Goal: Task Accomplishment & Management: Manage account settings

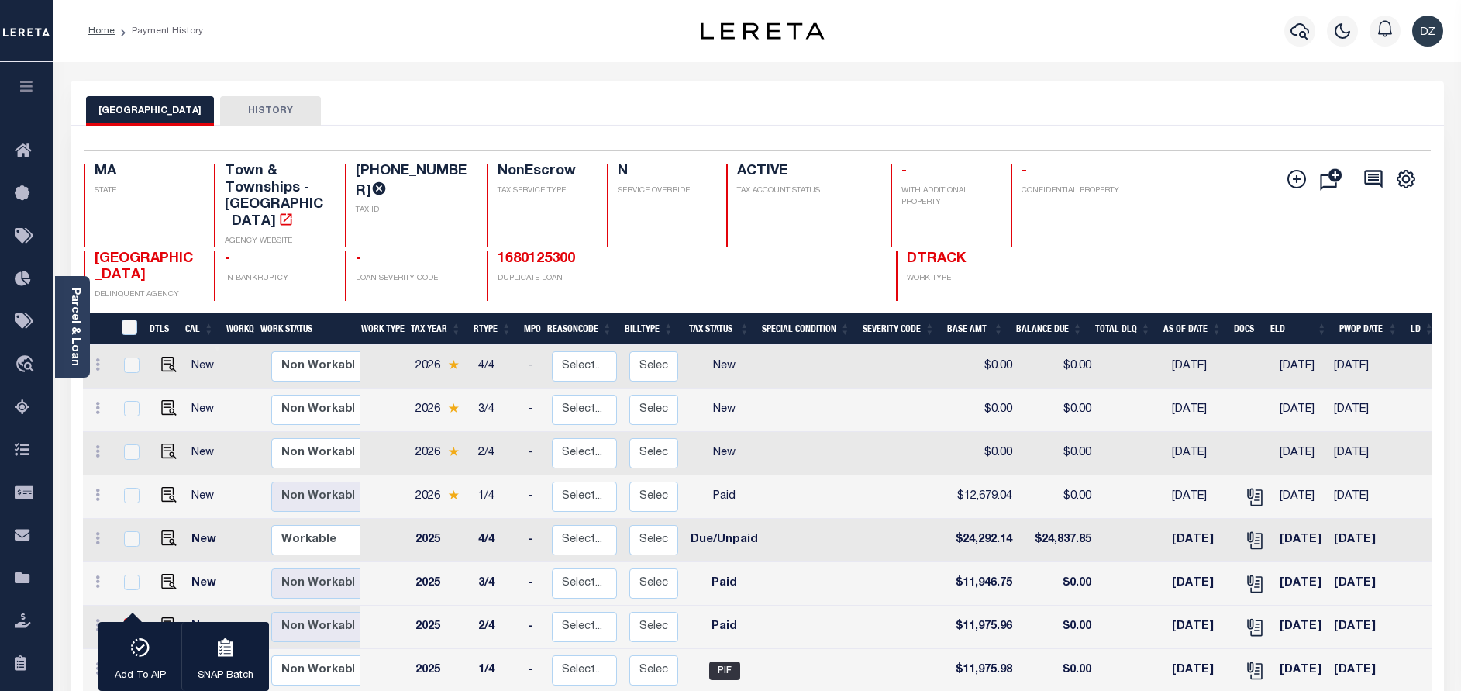
select select "false"
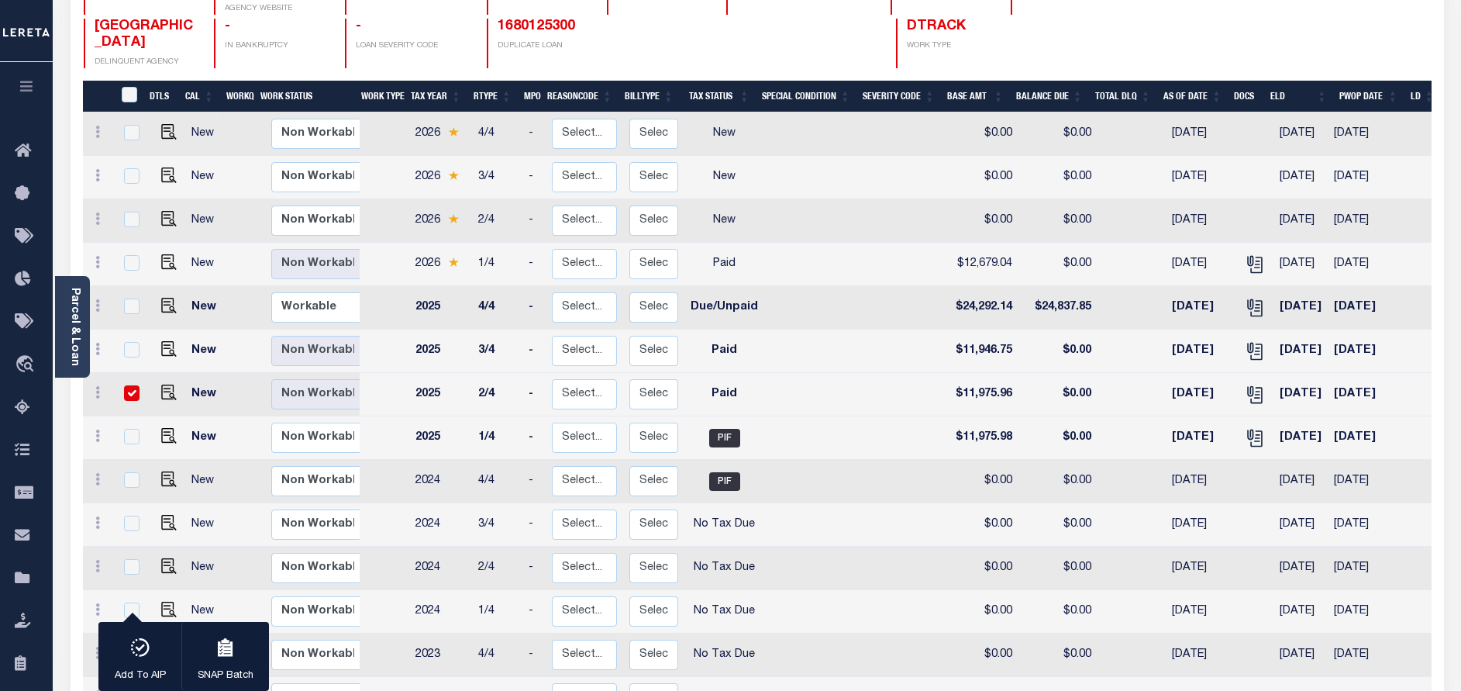
scroll to position [233, 0]
click at [130, 385] on input "checkbox" at bounding box center [132, 393] width 16 height 16
checkbox input "false"
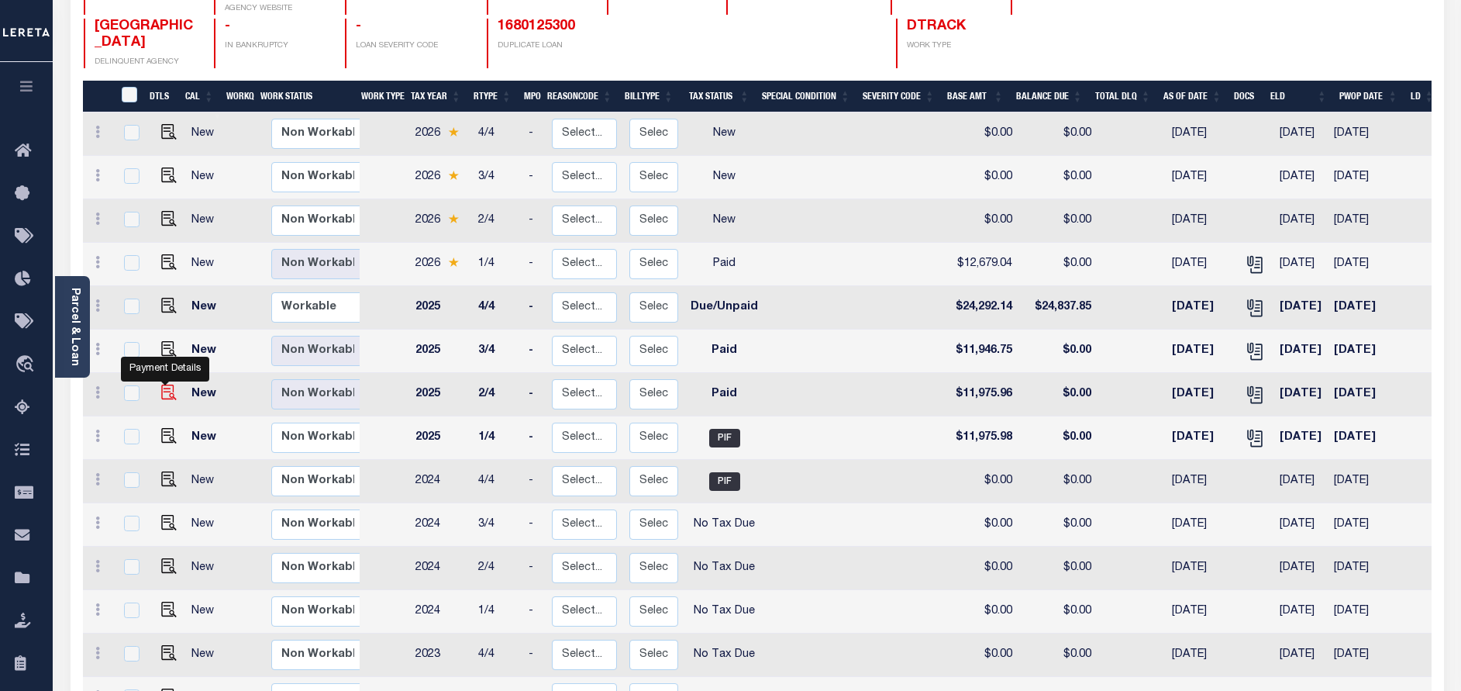
click at [161, 384] on img "" at bounding box center [169, 392] width 16 height 16
checkbox input "true"
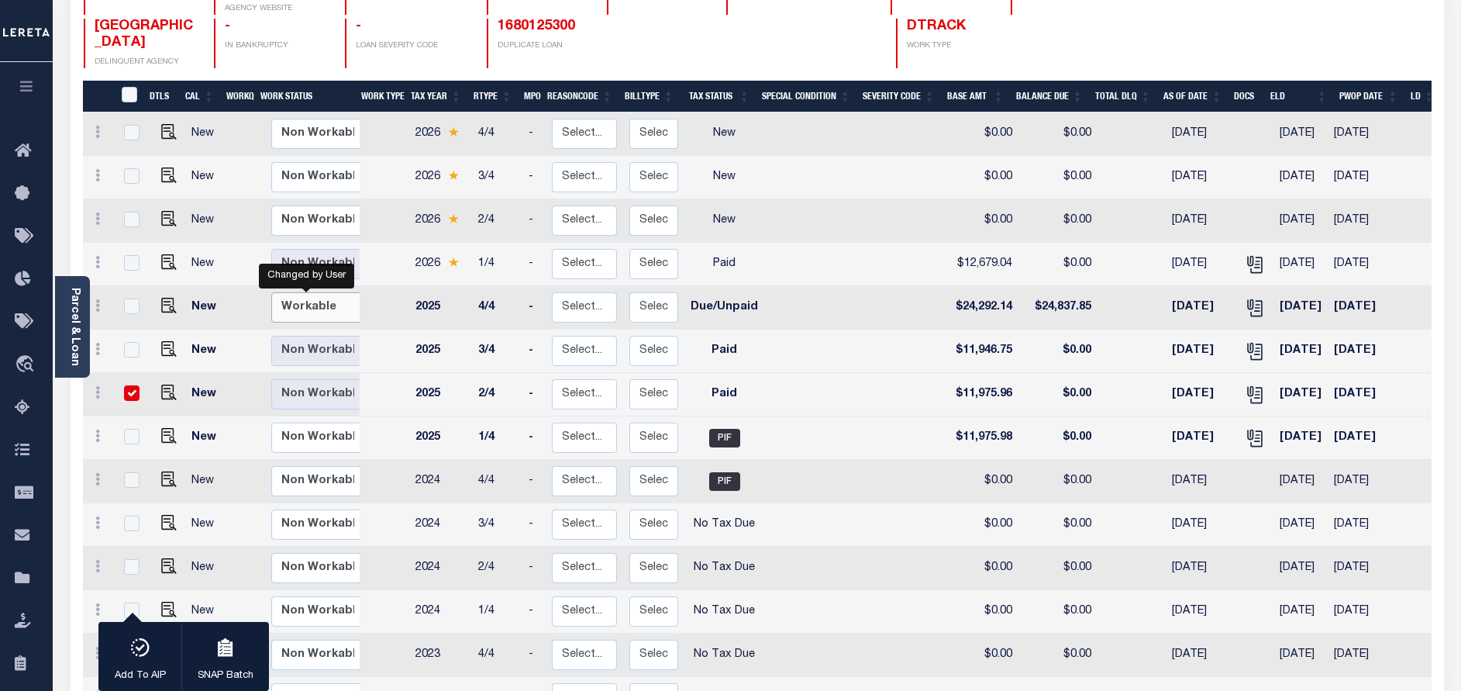
click at [321, 292] on select "Non Workable Workable" at bounding box center [317, 307] width 93 height 30
checkbox input "true"
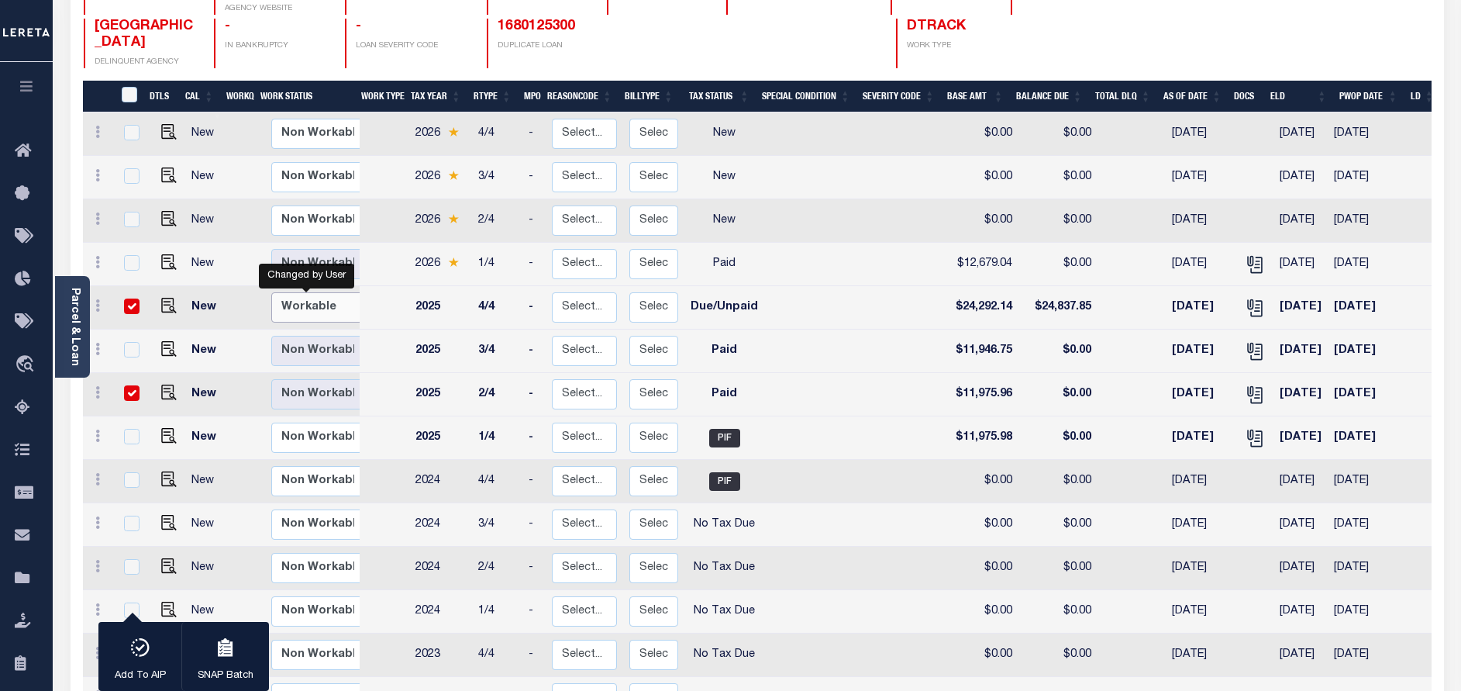
select select "true"
click at [271, 292] on select "Non Workable Workable" at bounding box center [317, 307] width 93 height 30
checkbox input "false"
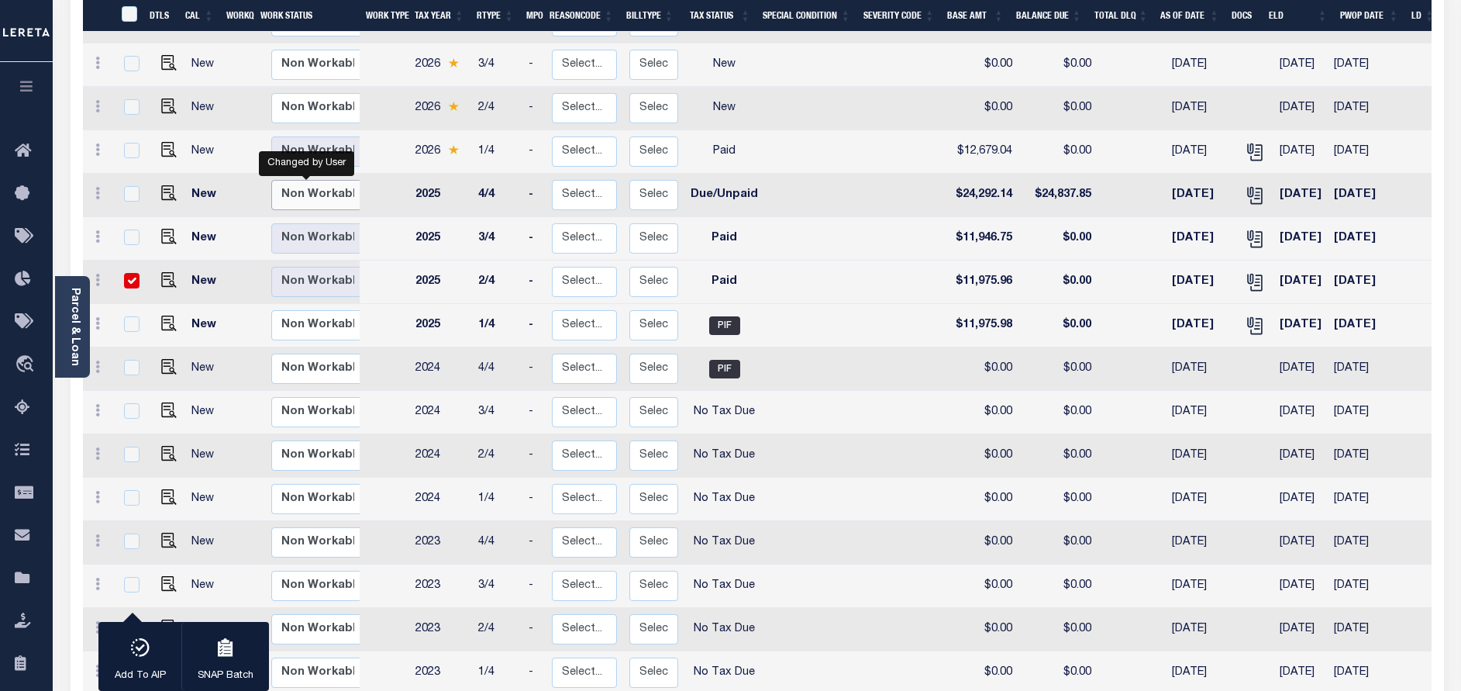
scroll to position [349, 0]
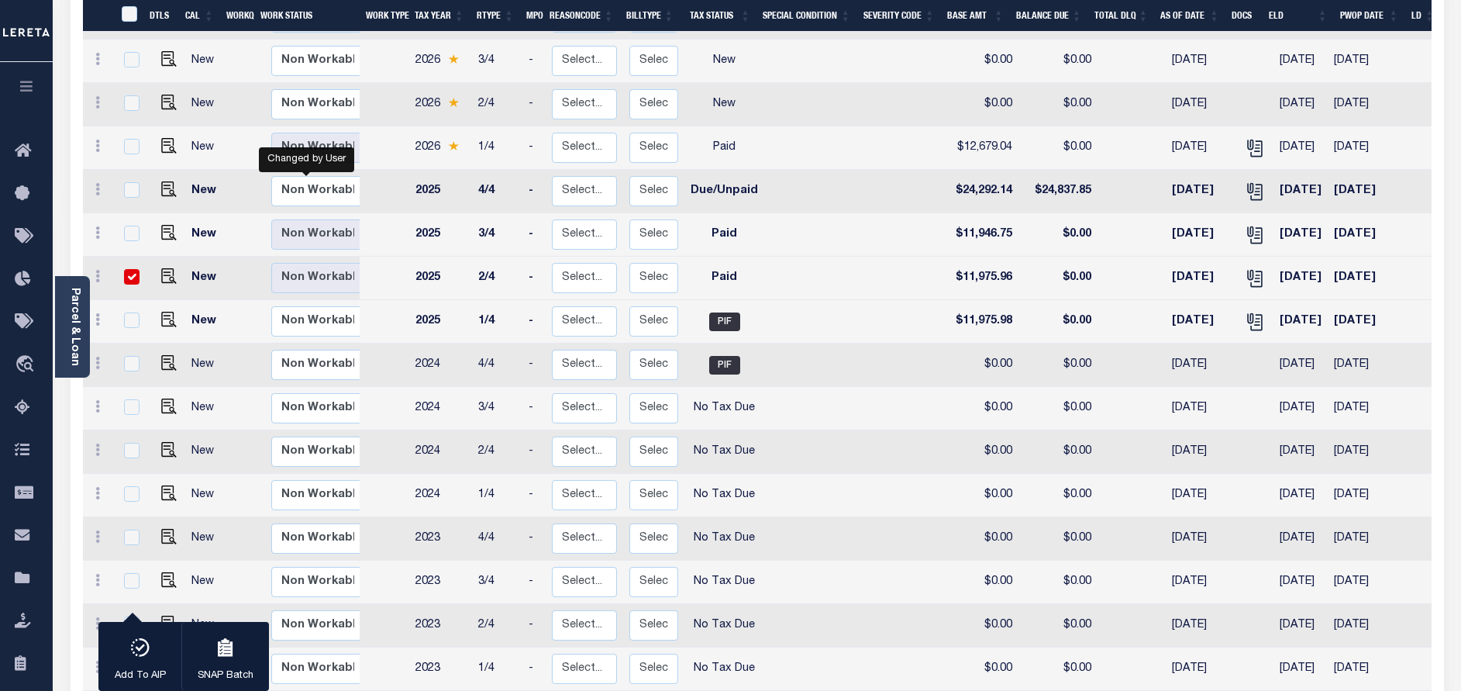
click at [134, 269] on input "checkbox" at bounding box center [132, 277] width 16 height 16
checkbox input "false"
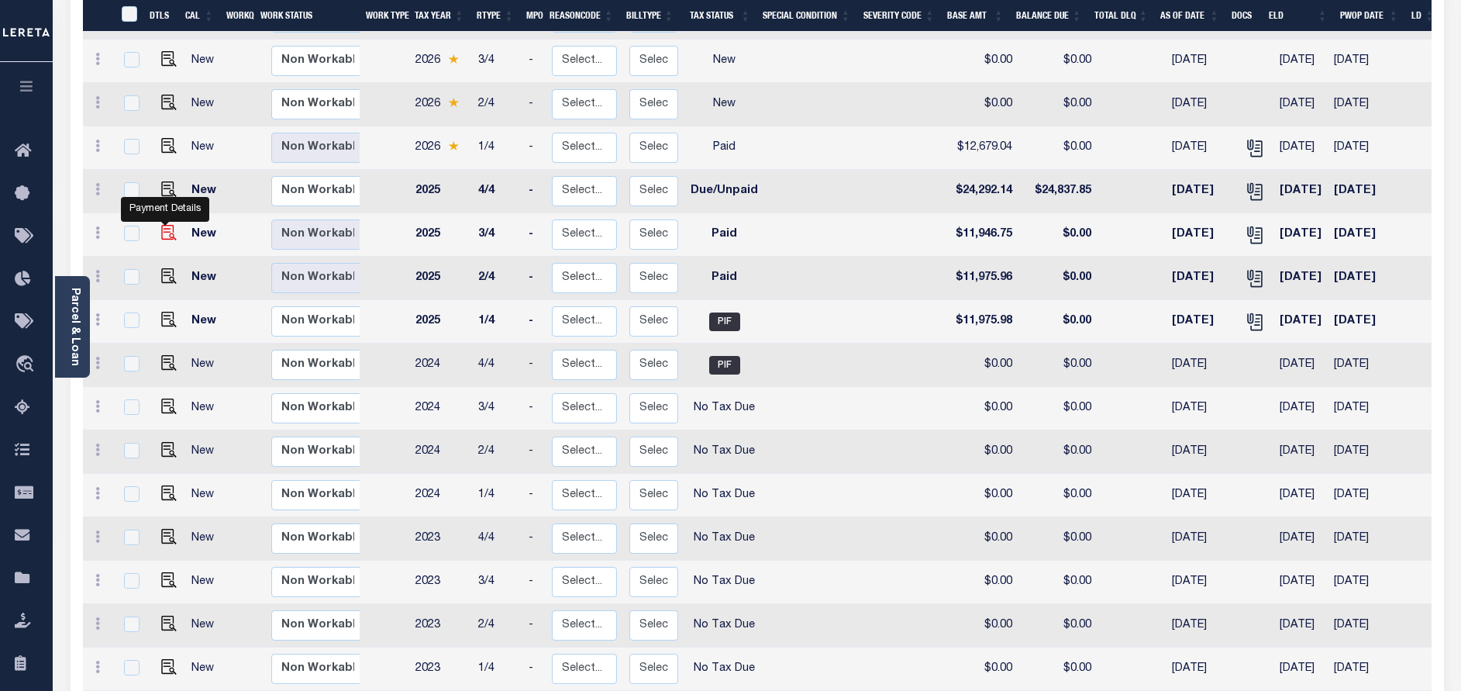
click at [161, 225] on img "" at bounding box center [169, 233] width 16 height 16
checkbox input "true"
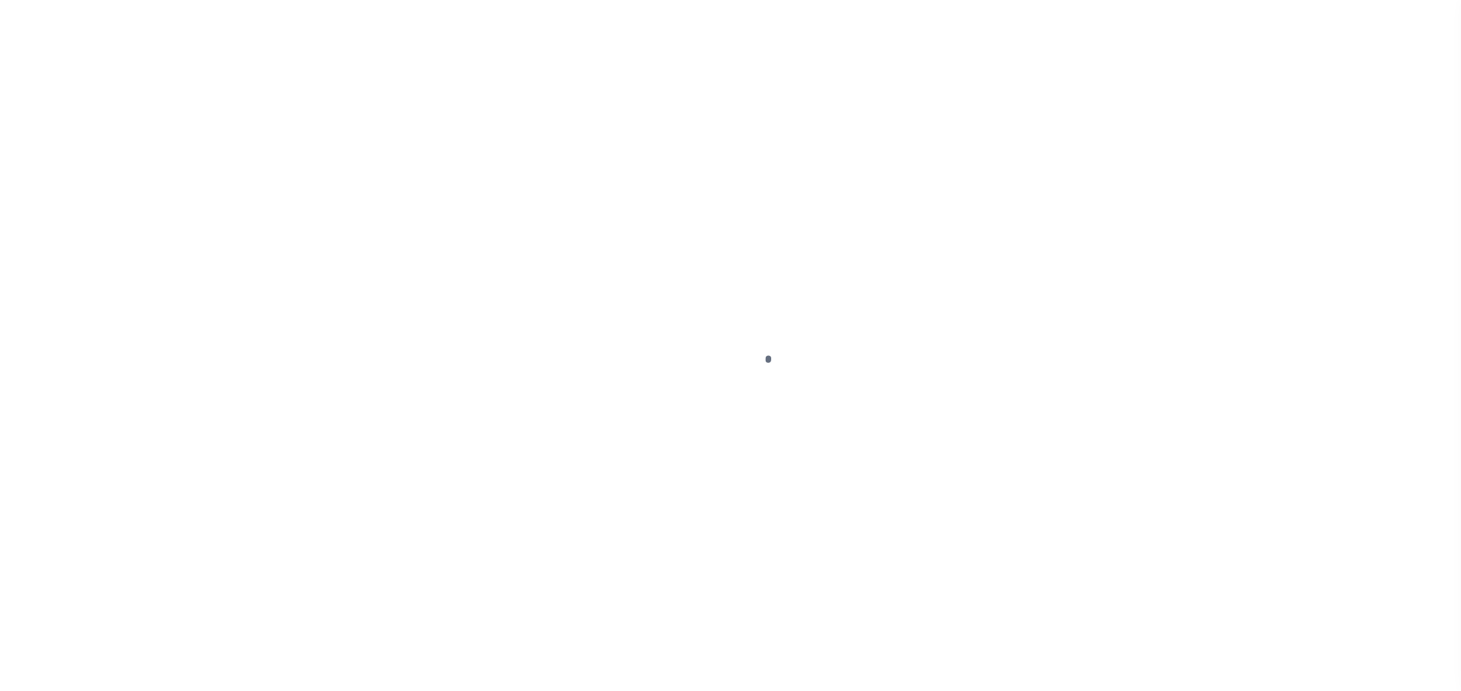
select select "PYD"
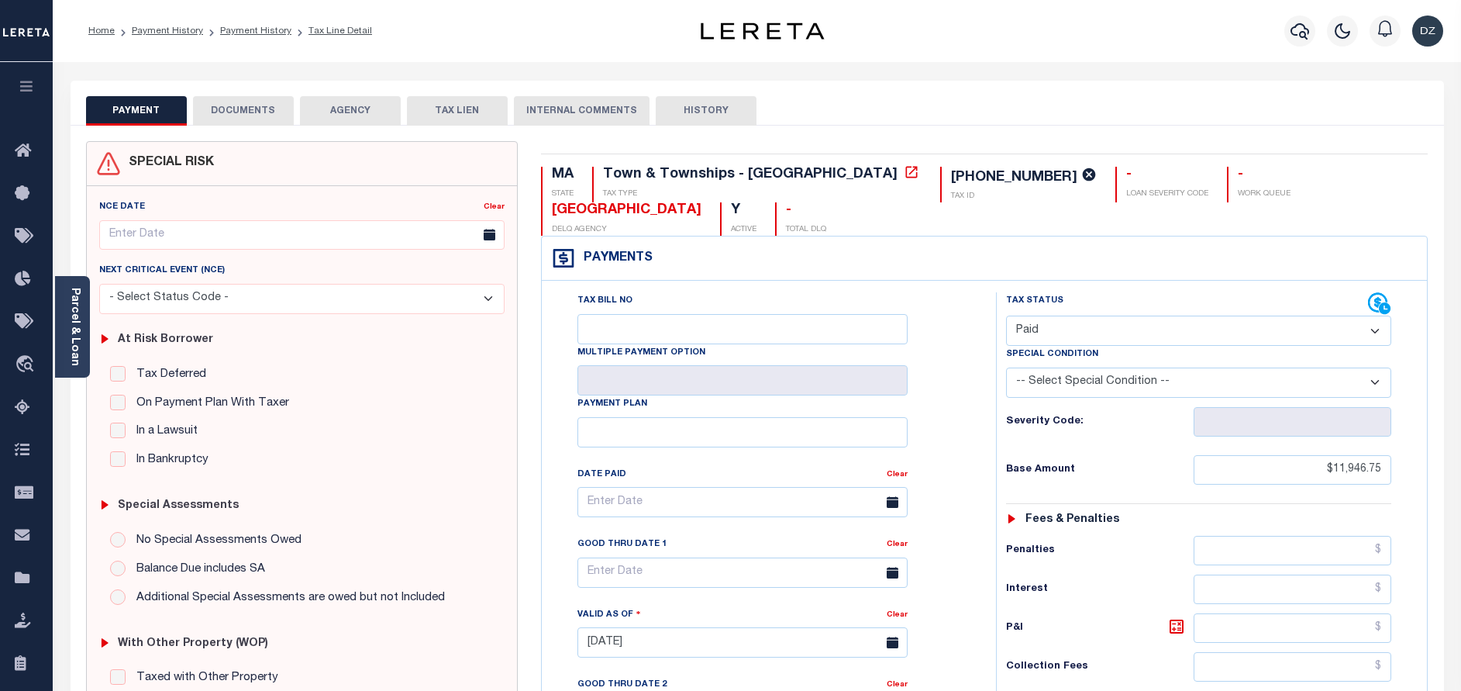
click at [1050, 315] on select "- Select Status Code - Open Due/Unpaid Paid Incomplete No Tax Due Internal Refu…" at bounding box center [1198, 330] width 385 height 30
select select "DUE"
click at [1006, 315] on select "- Select Status Code - Open Due/Unpaid Paid Incomplete No Tax Due Internal Refu…" at bounding box center [1198, 330] width 385 height 30
type input "[DATE]"
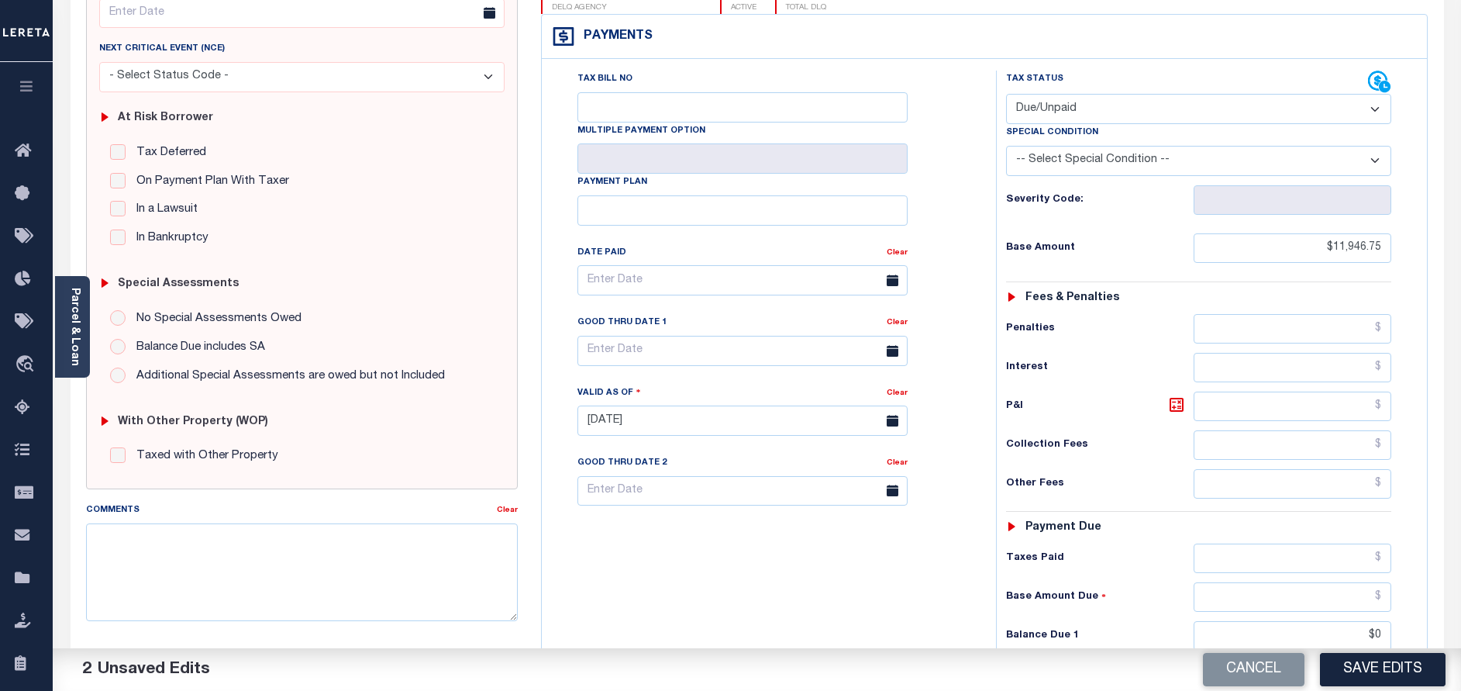
scroll to position [349, 0]
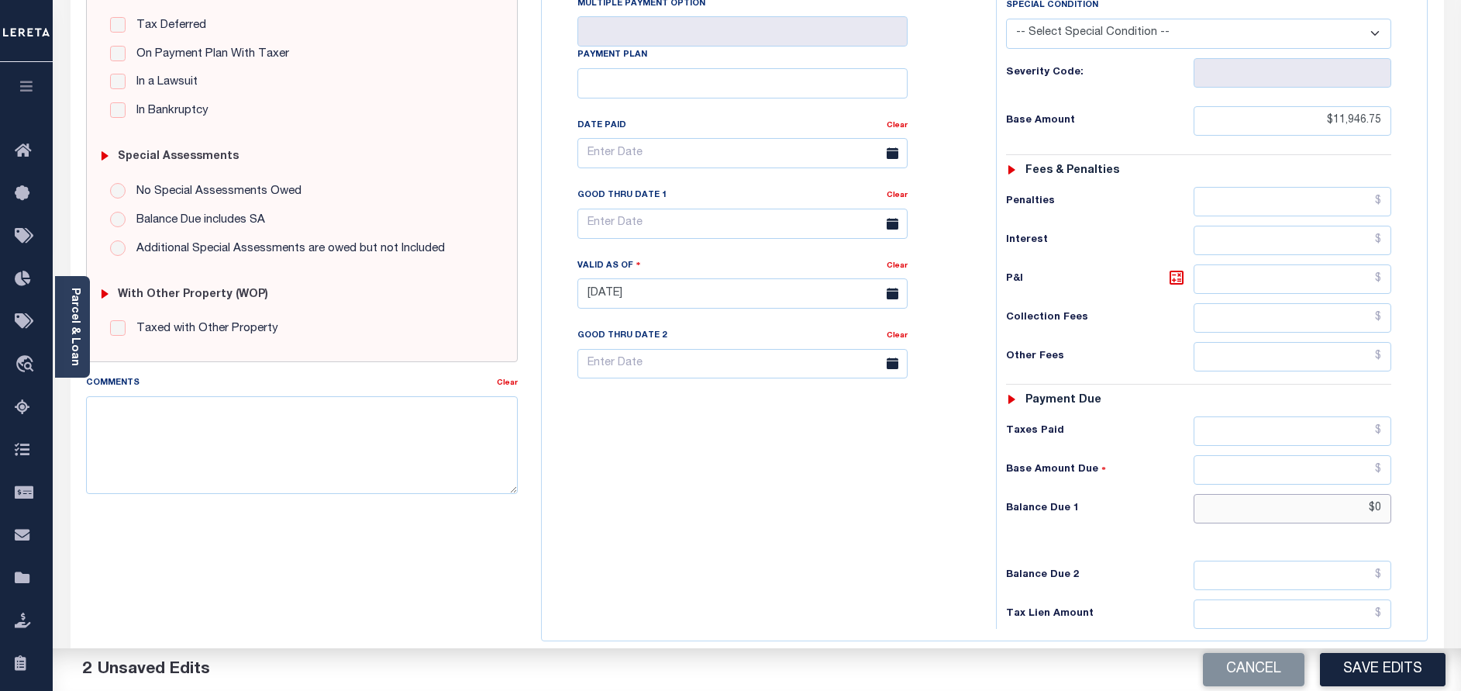
click at [1385, 494] on input "$0" at bounding box center [1293, 508] width 198 height 29
type input "$12,904.45"
click at [1168, 268] on icon at bounding box center [1176, 277] width 19 height 19
type input "$957.70"
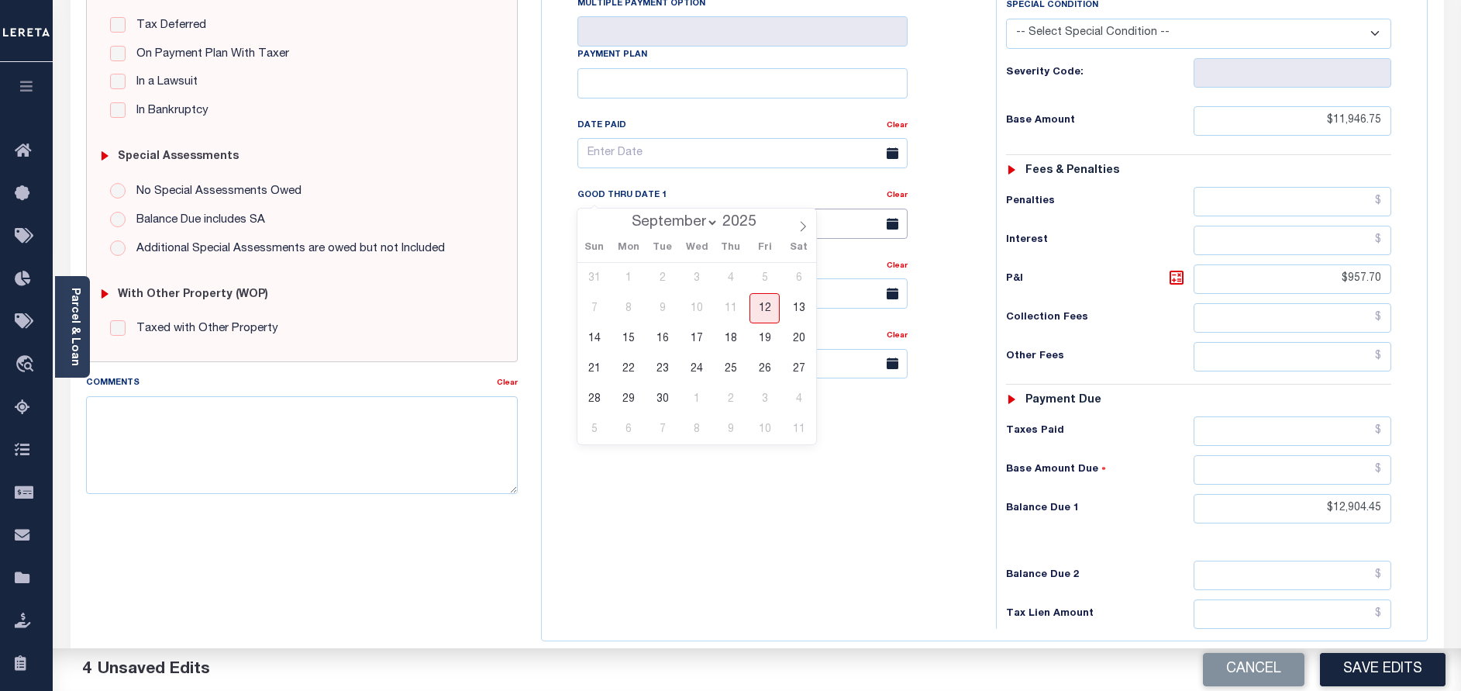
click at [707, 209] on input "text" at bounding box center [742, 224] width 330 height 30
click at [663, 394] on span "30" at bounding box center [662, 399] width 30 height 30
type input "[DATE]"
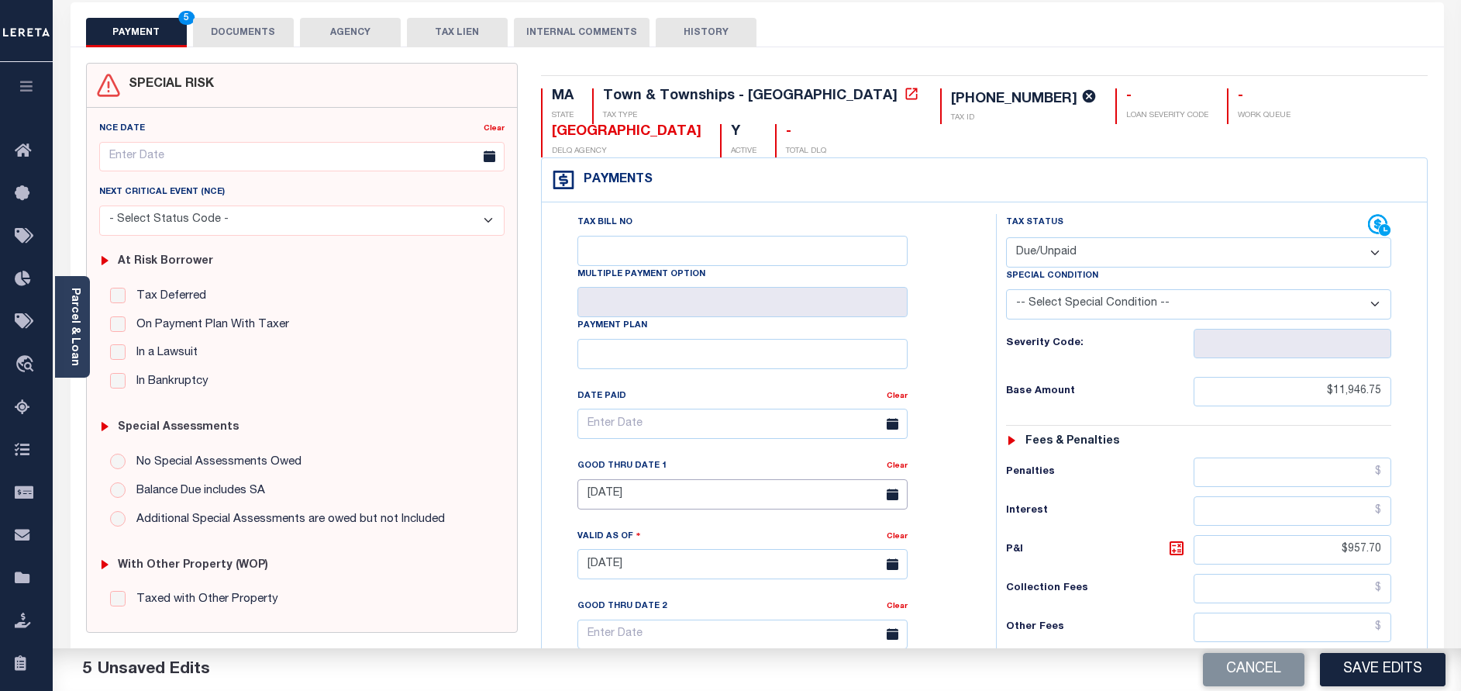
scroll to position [0, 0]
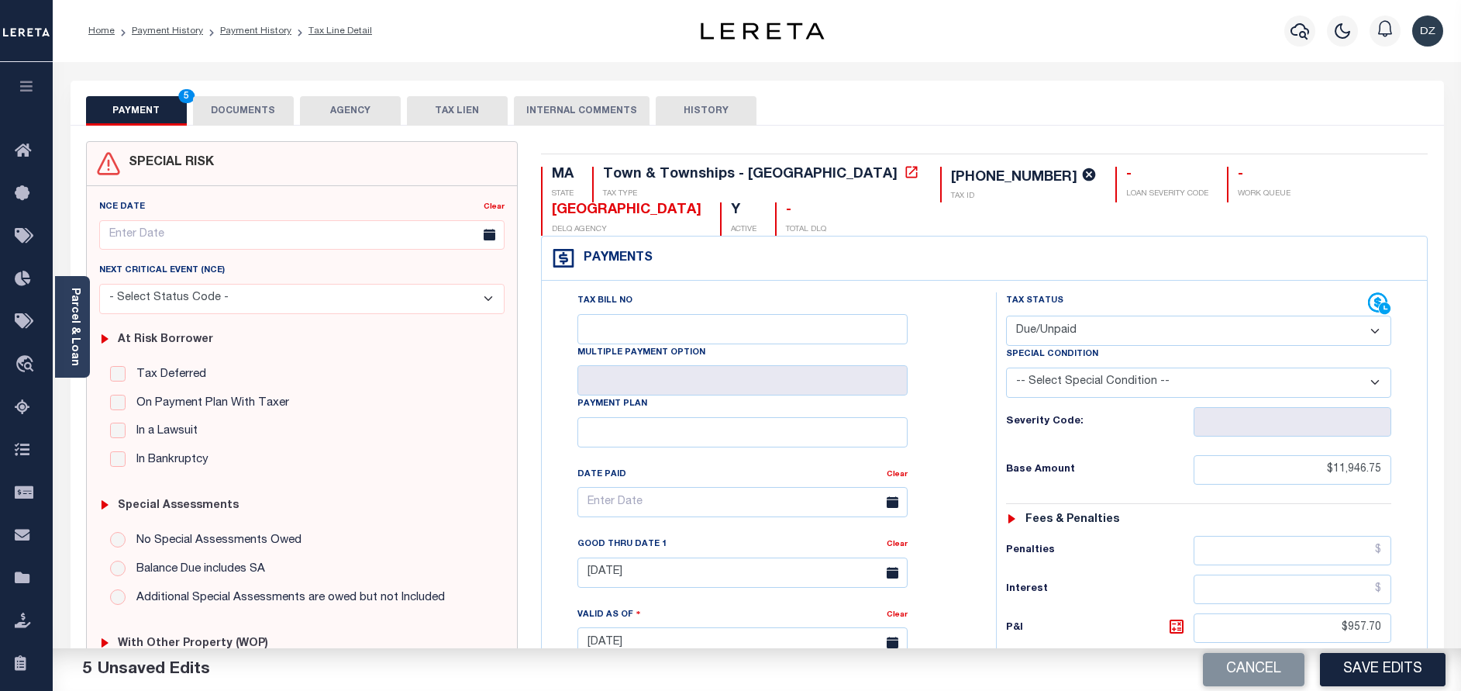
click at [271, 106] on button "DOCUMENTS" at bounding box center [243, 110] width 101 height 29
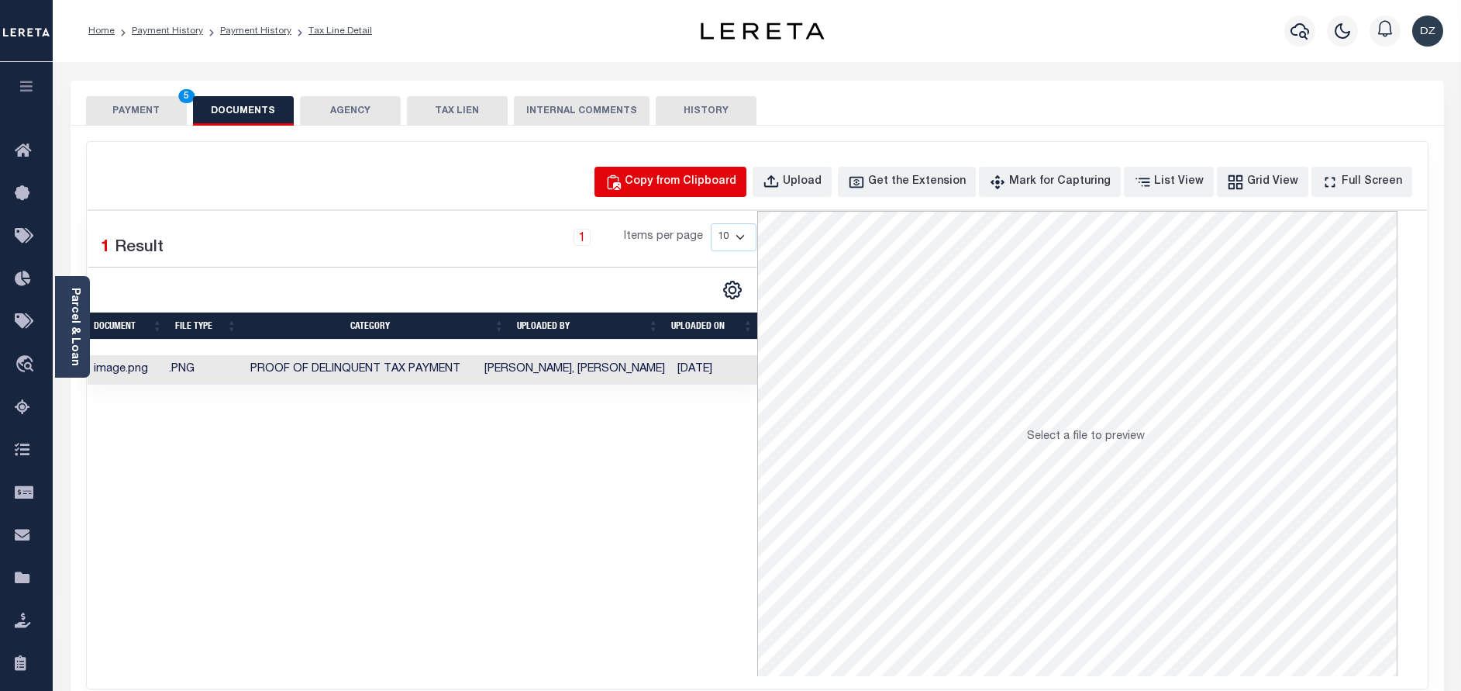
click at [676, 186] on div "Copy from Clipboard" at bounding box center [681, 182] width 112 height 17
select select "POP"
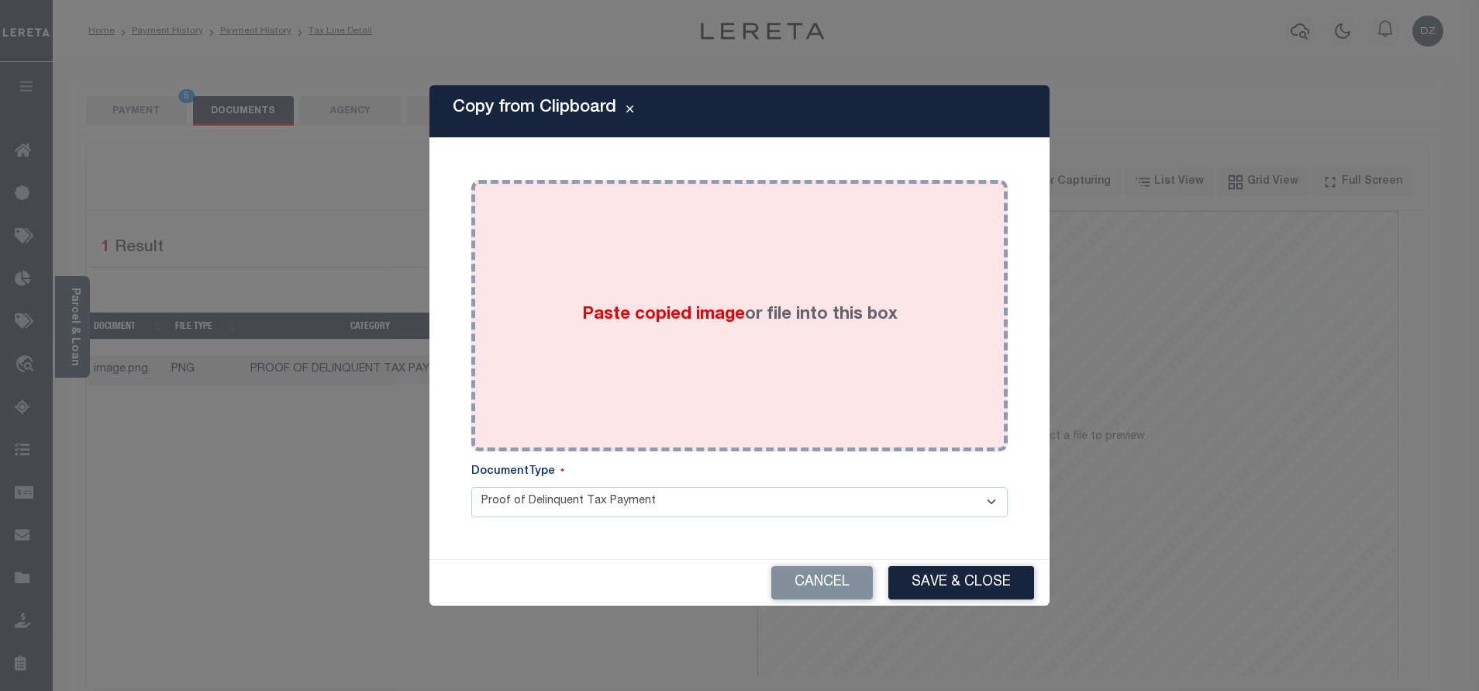
click at [728, 314] on span "Paste copied image" at bounding box center [663, 314] width 163 height 17
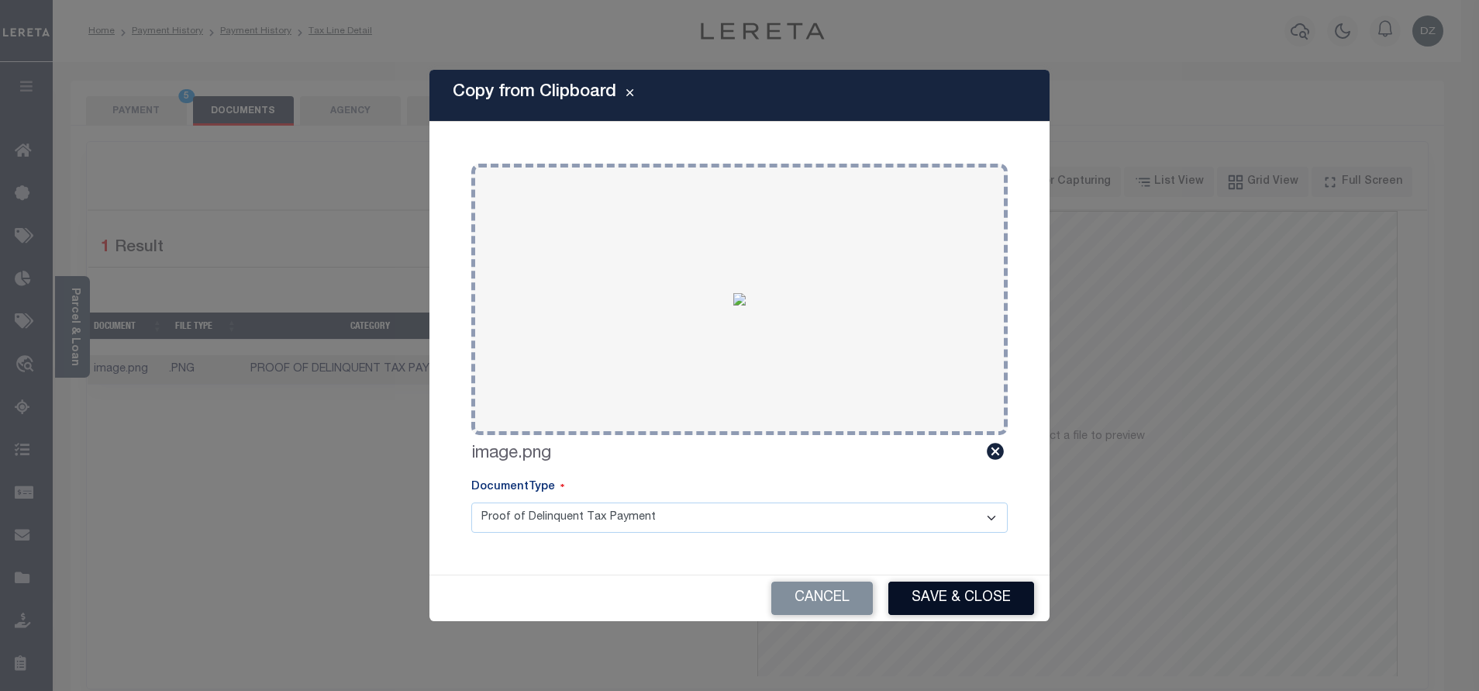
click at [929, 601] on button "Save & Close" at bounding box center [961, 597] width 146 height 33
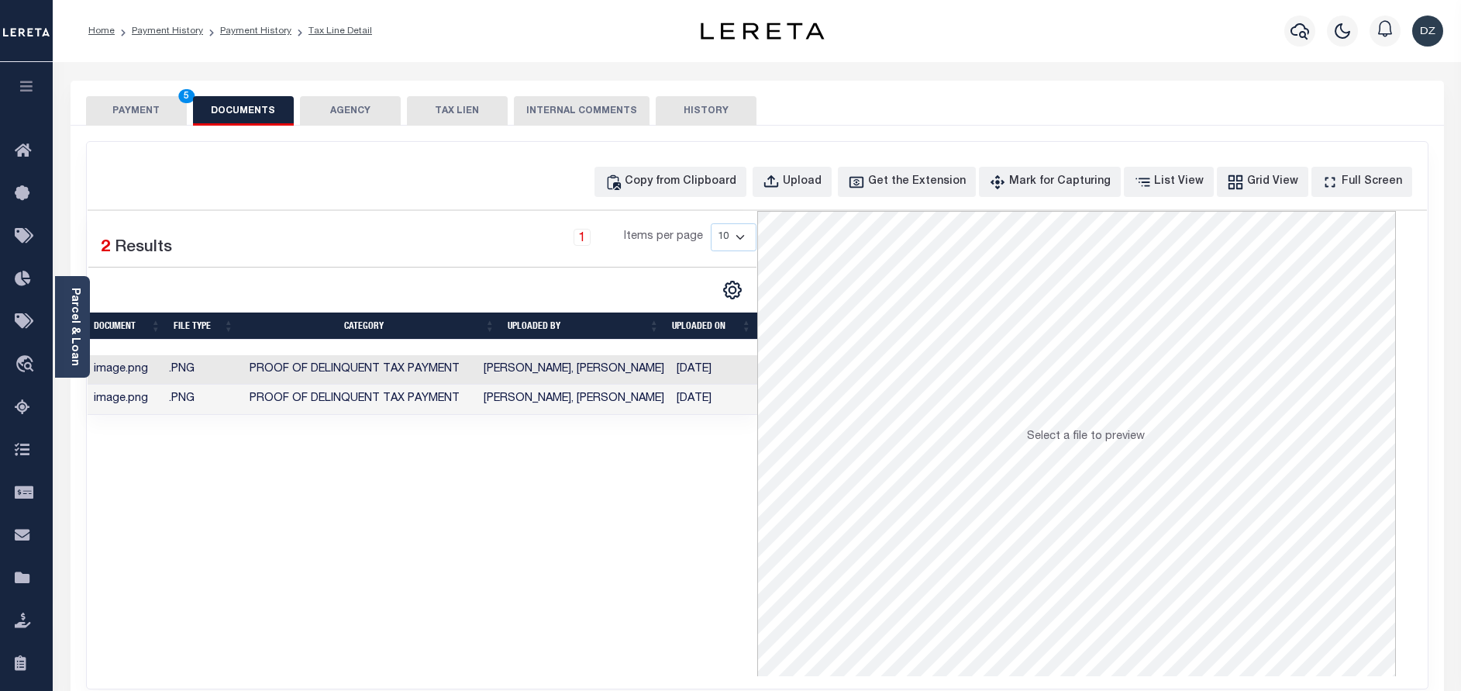
click at [138, 99] on button "PAYMENT 5" at bounding box center [136, 110] width 101 height 29
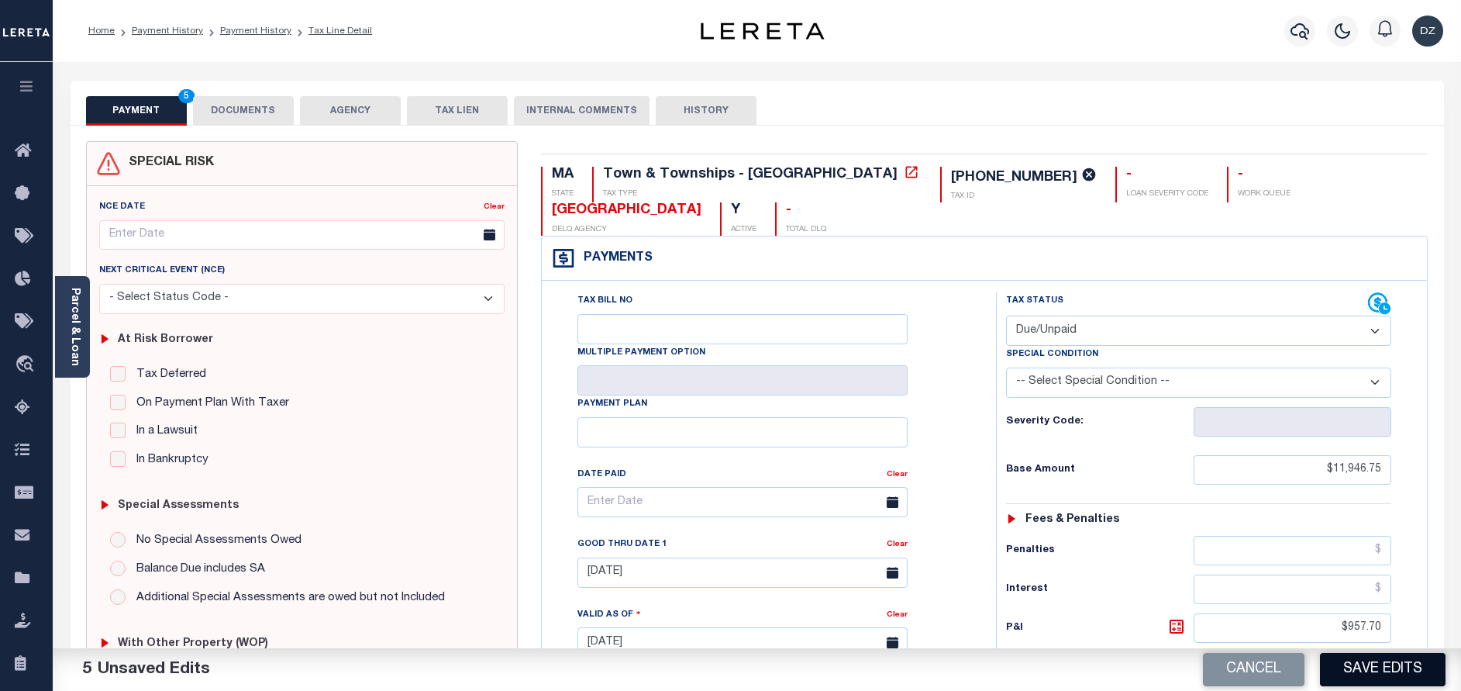
click at [1387, 674] on button "Save Edits" at bounding box center [1383, 669] width 126 height 33
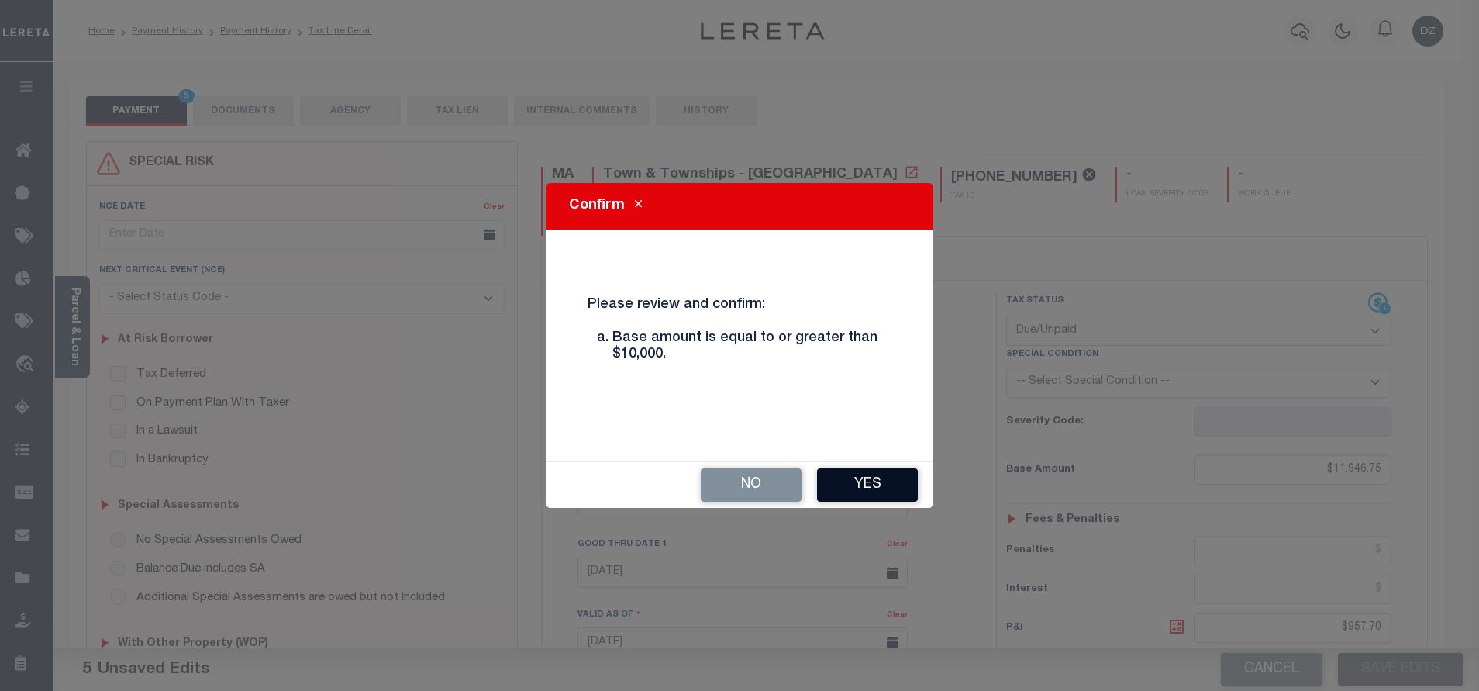
click at [896, 477] on button "Yes" at bounding box center [867, 484] width 101 height 33
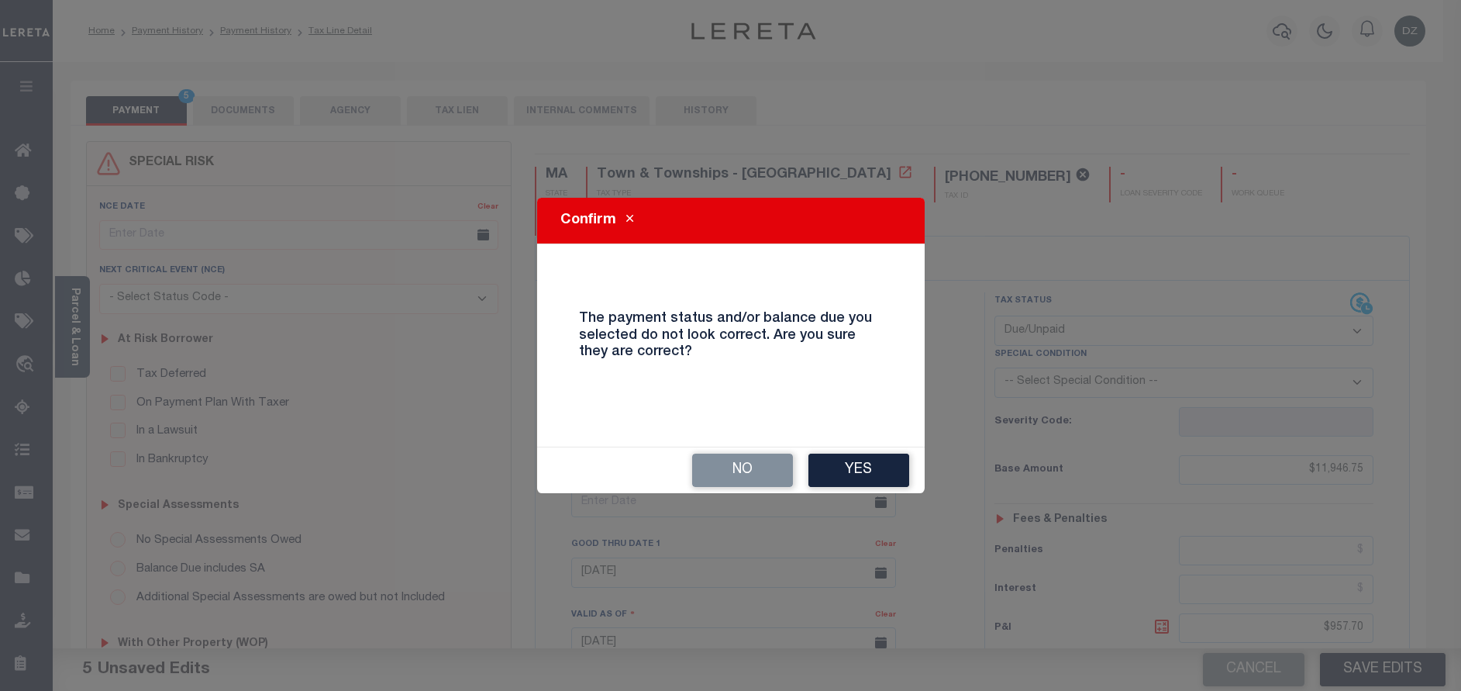
click at [896, 477] on button "Yes" at bounding box center [858, 469] width 101 height 33
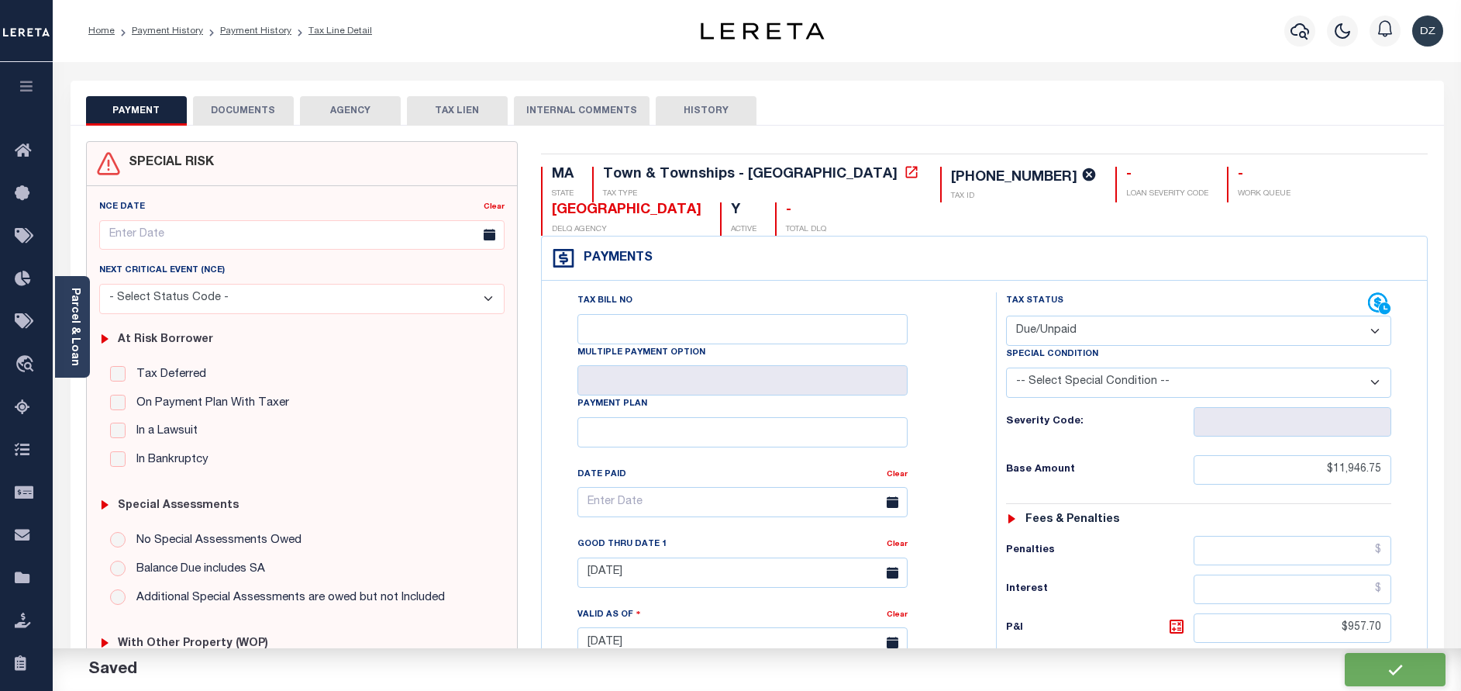
checkbox input "false"
type input "$11,946.75"
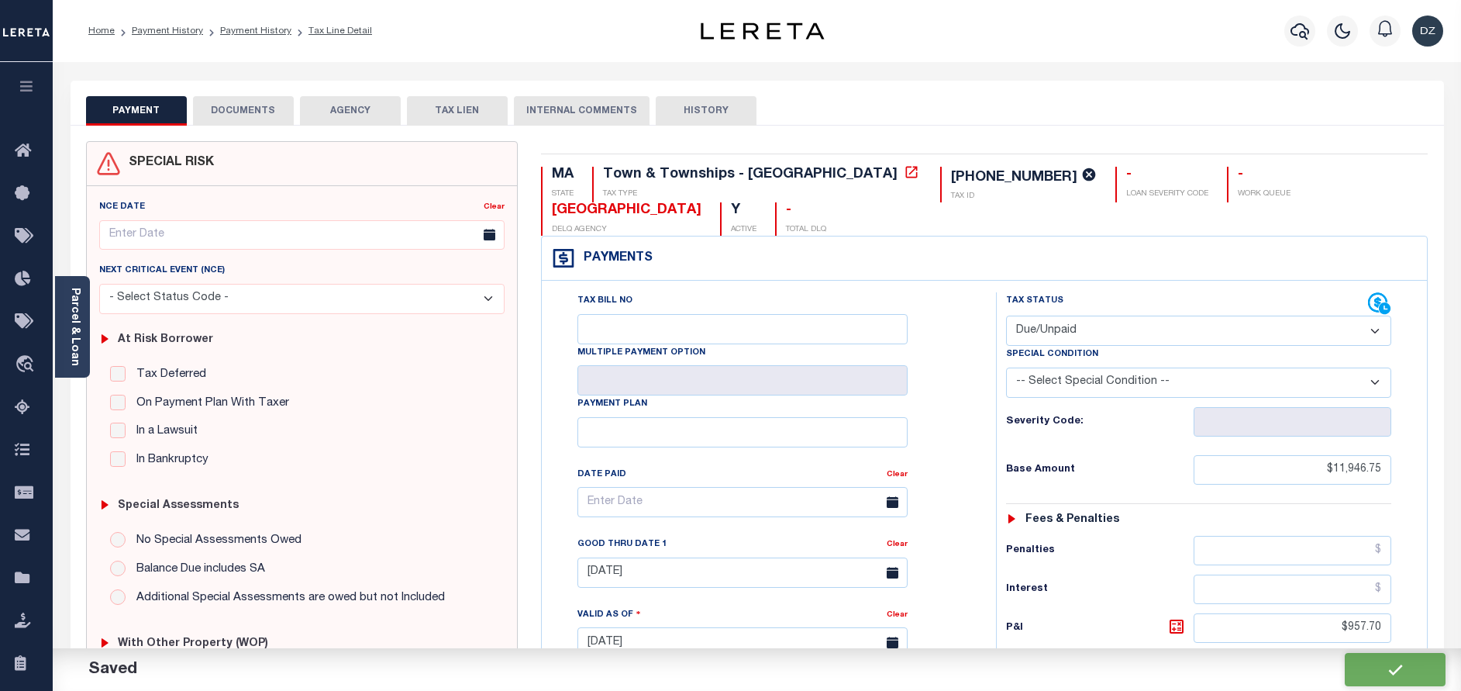
type input "$957.7"
type input "$12,904.45"
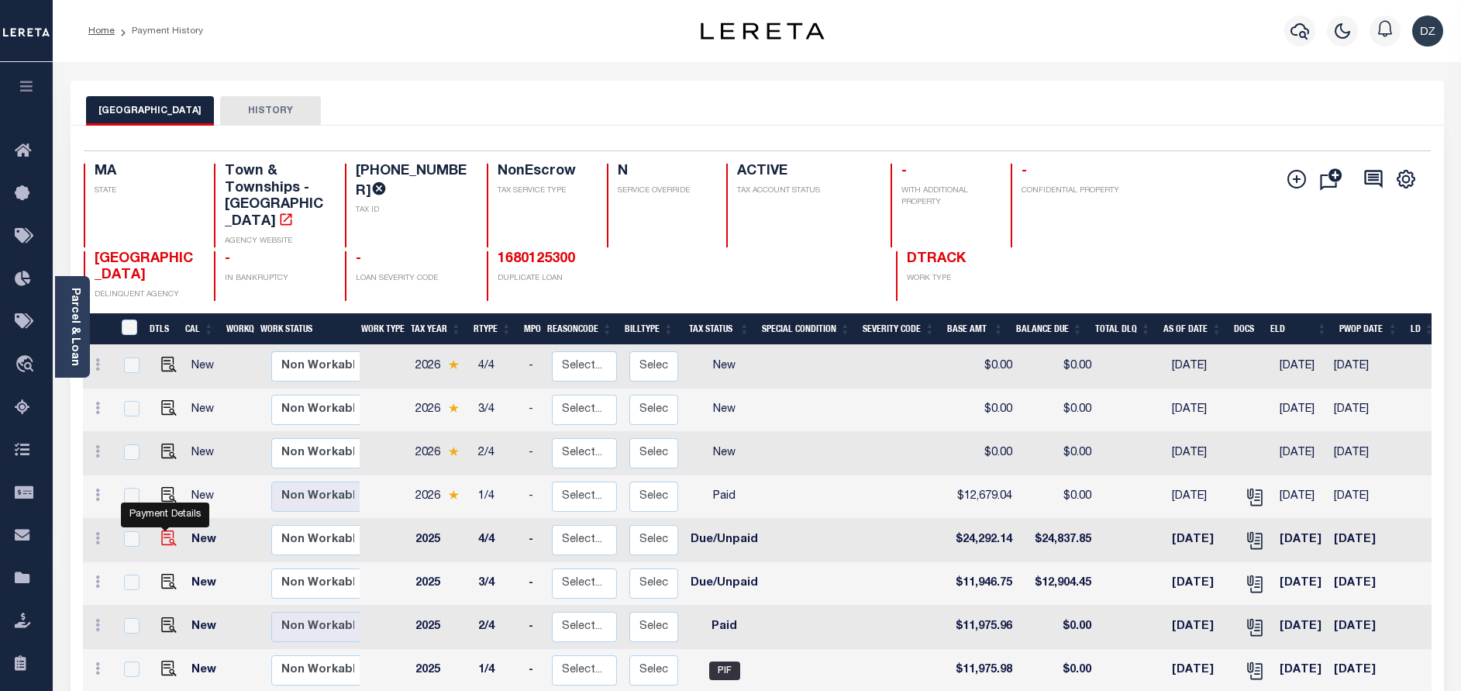
click at [162, 530] on img "" at bounding box center [169, 538] width 16 height 16
checkbox input "true"
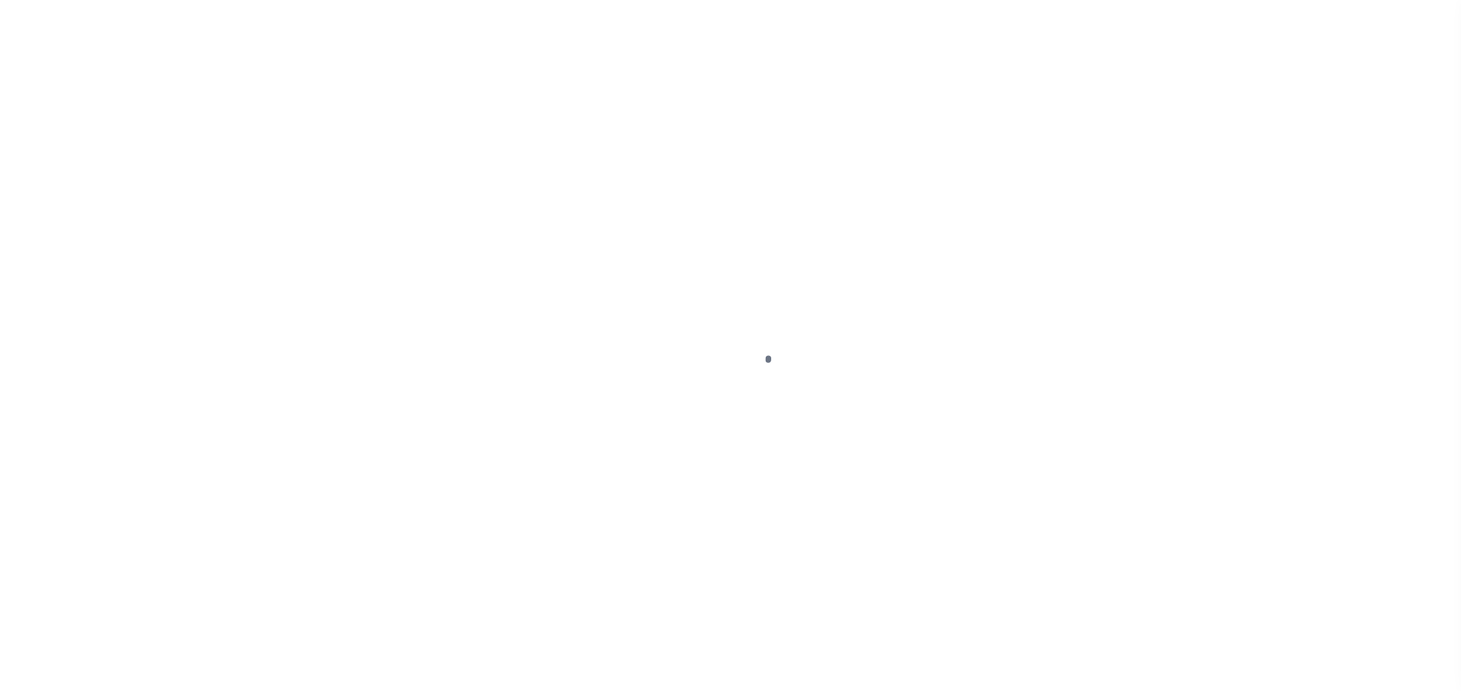
select select "DUE"
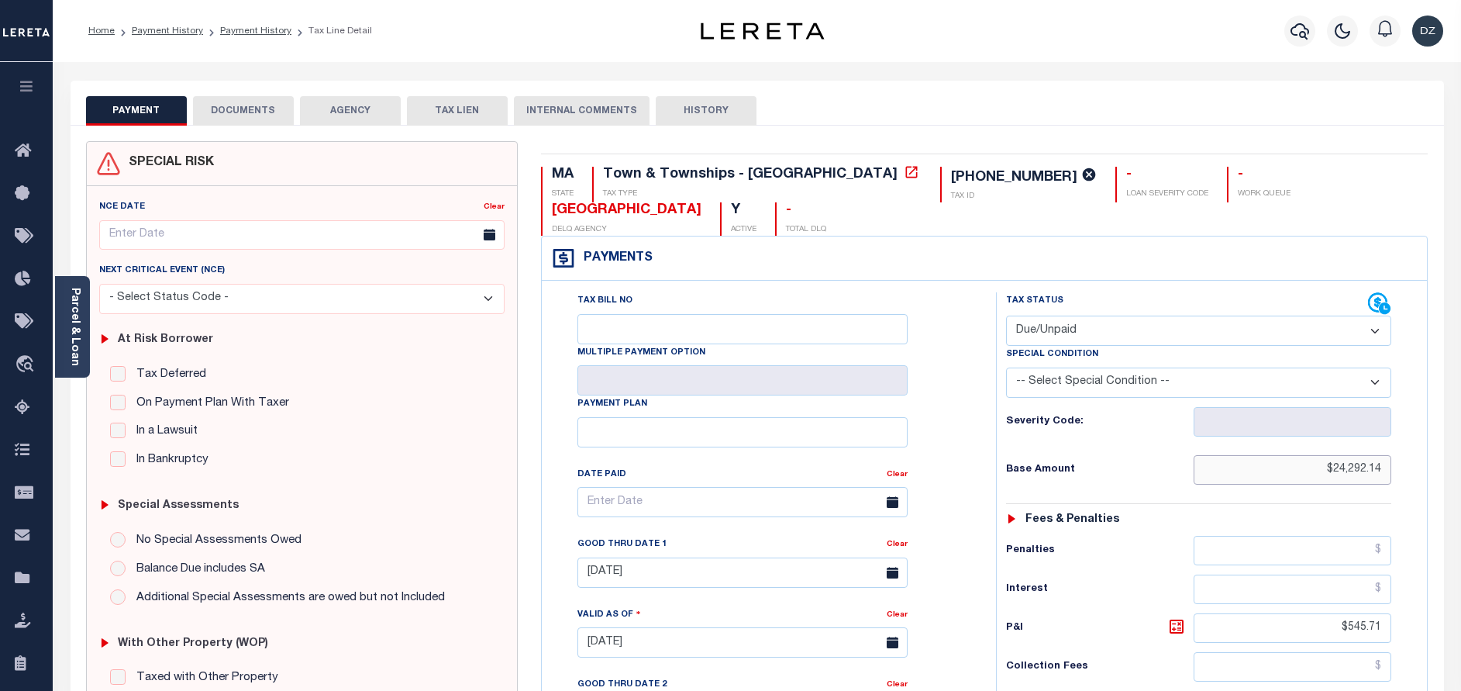
drag, startPoint x: 1389, startPoint y: 422, endPoint x: 1382, endPoint y: 430, distance: 10.4
click at [1382, 455] on input "$24,292.14" at bounding box center [1293, 469] width 198 height 29
drag, startPoint x: 1382, startPoint y: 430, endPoint x: 1331, endPoint y: 431, distance: 51.2
click at [1331, 455] on input "$24,292.14" at bounding box center [1293, 469] width 198 height 29
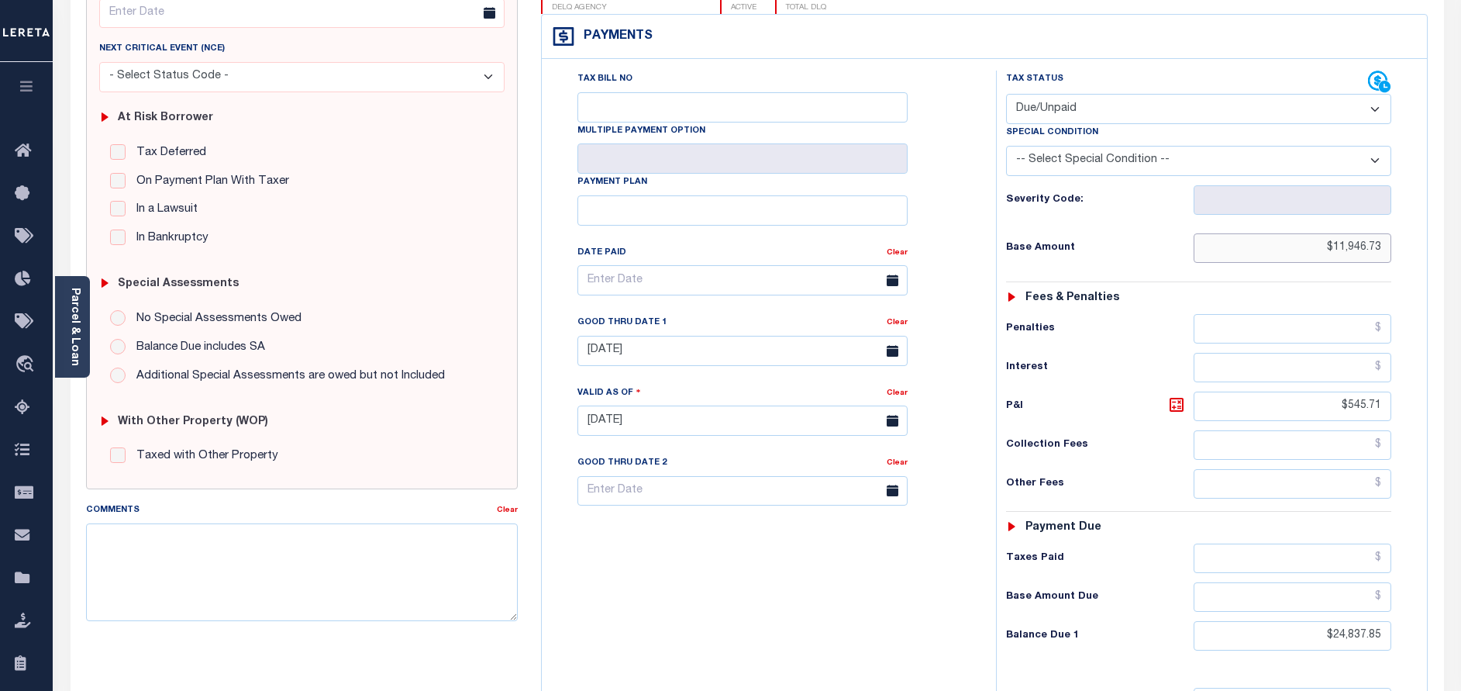
scroll to position [349, 0]
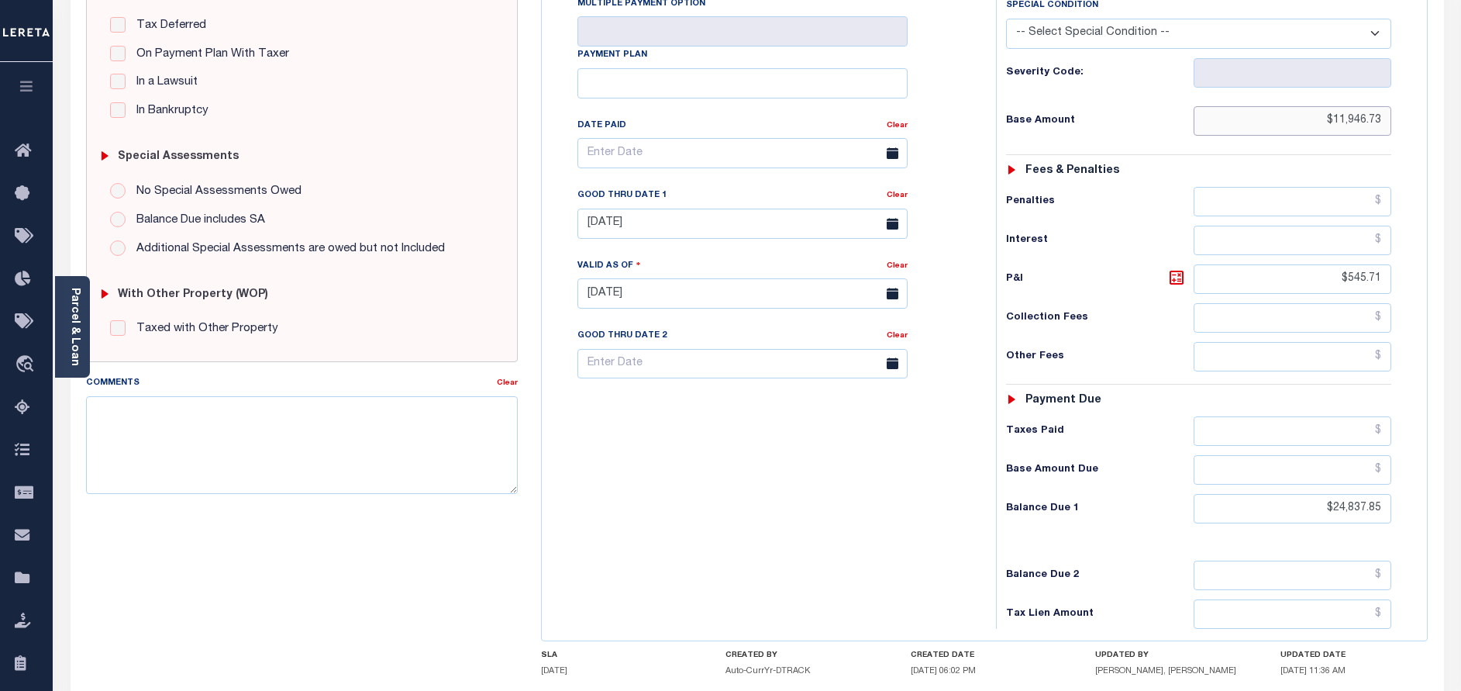
type input "$11,946.73"
type input "[DATE]"
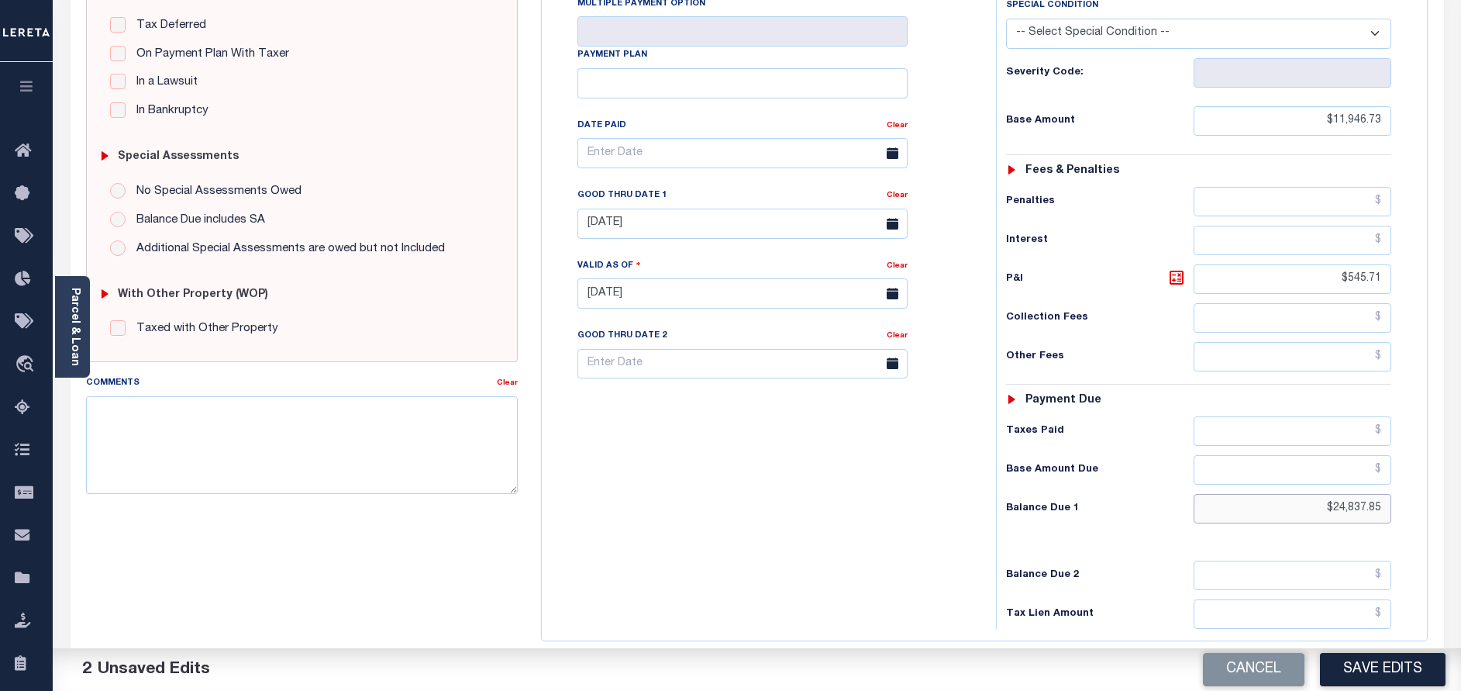
drag, startPoint x: 1388, startPoint y: 475, endPoint x: 1312, endPoint y: 471, distance: 76.1
click at [1314, 494] on input "$24,837.85" at bounding box center [1293, 508] width 198 height 29
type input "$12,505.00"
click at [1367, 660] on button "Save Edits" at bounding box center [1383, 669] width 126 height 33
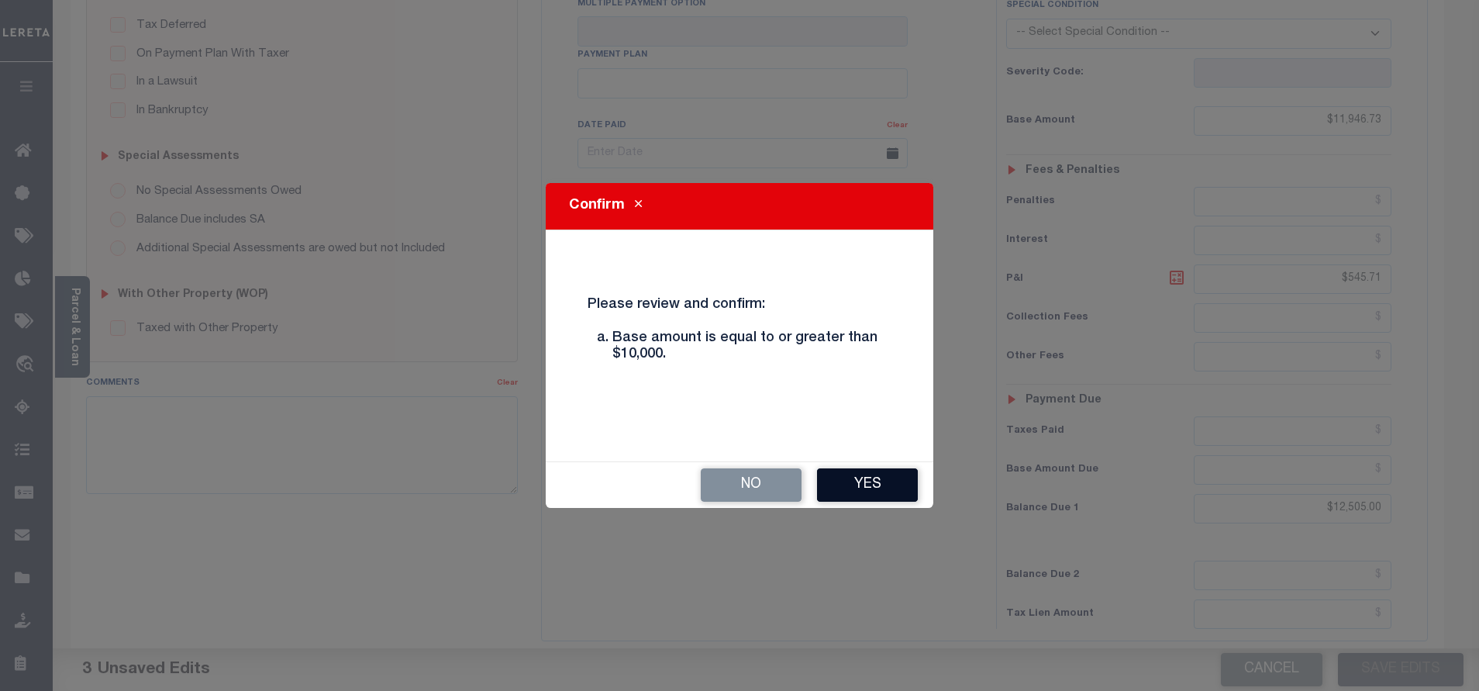
click at [849, 494] on button "Yes" at bounding box center [867, 484] width 101 height 33
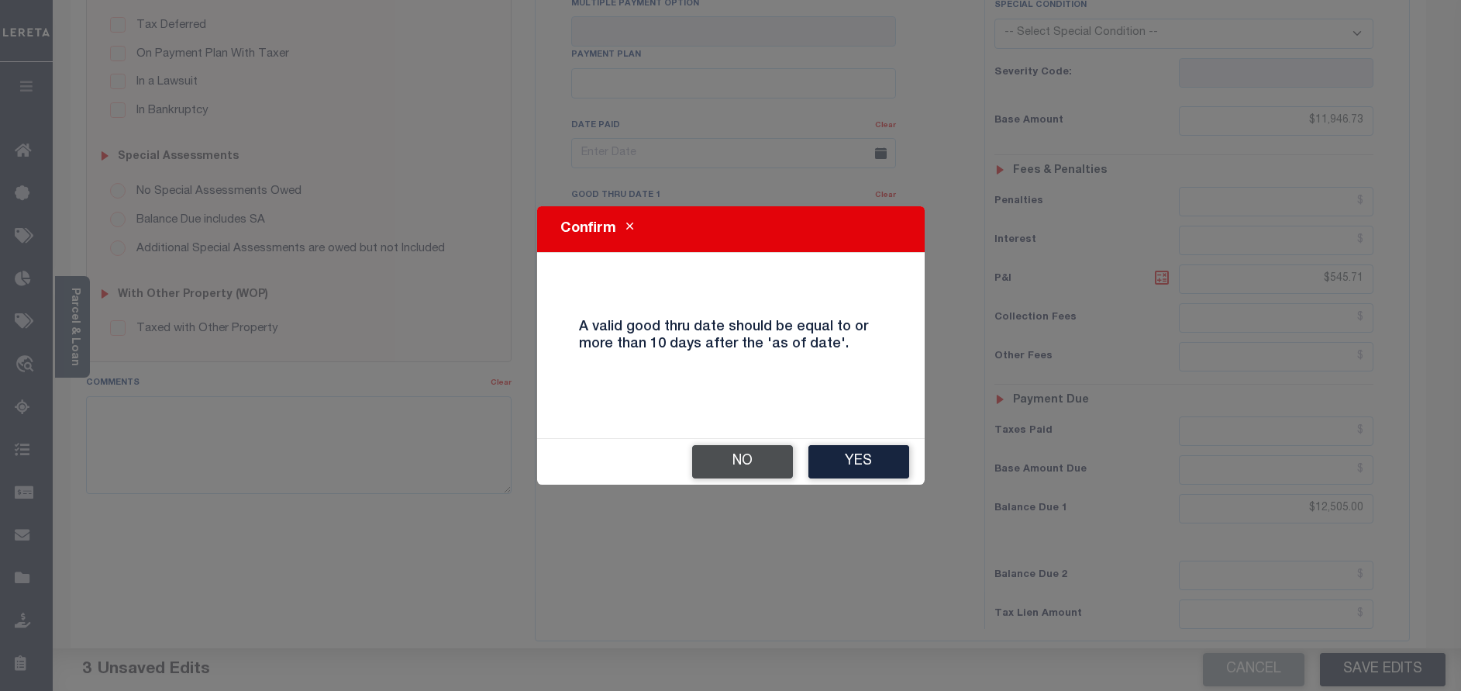
click at [731, 460] on button "No" at bounding box center [742, 461] width 101 height 33
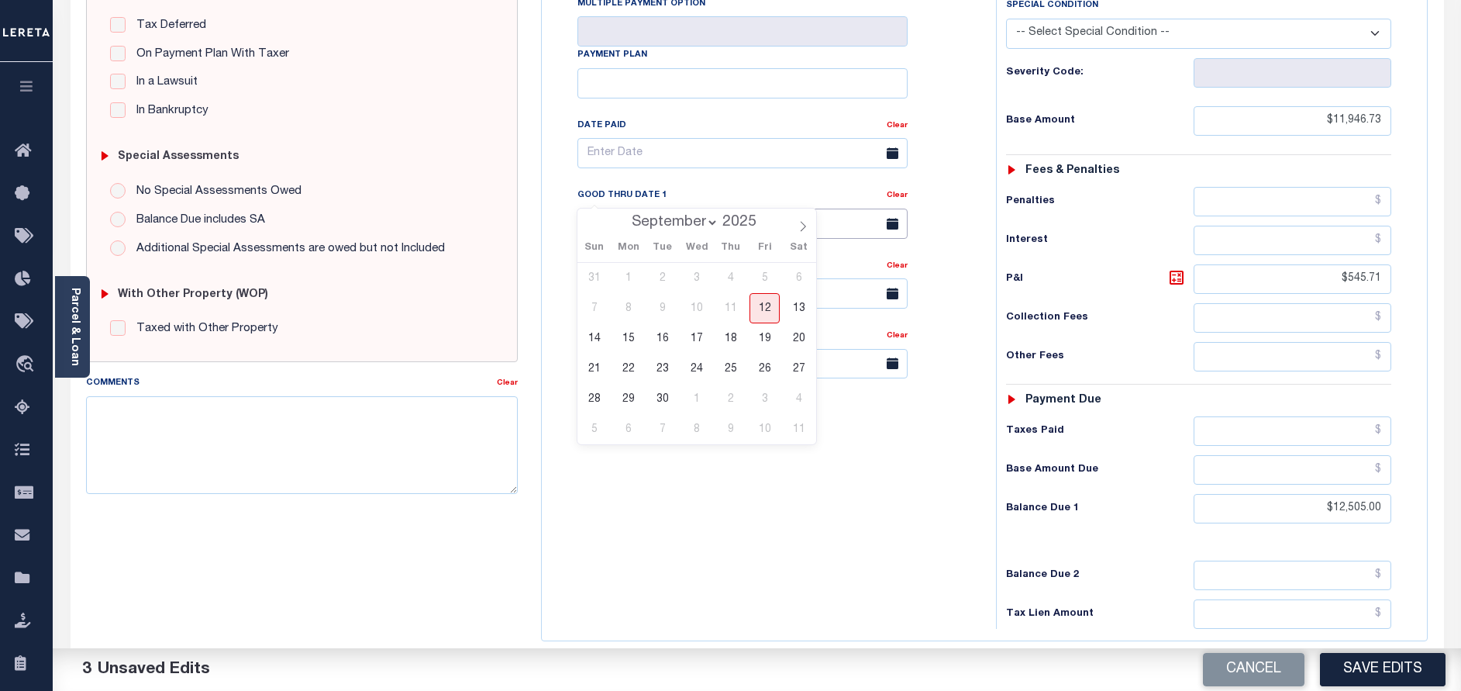
click at [657, 209] on input "08/31/2025" at bounding box center [742, 224] width 330 height 30
click at [650, 403] on span "30" at bounding box center [662, 399] width 30 height 30
type input "09/30/2025"
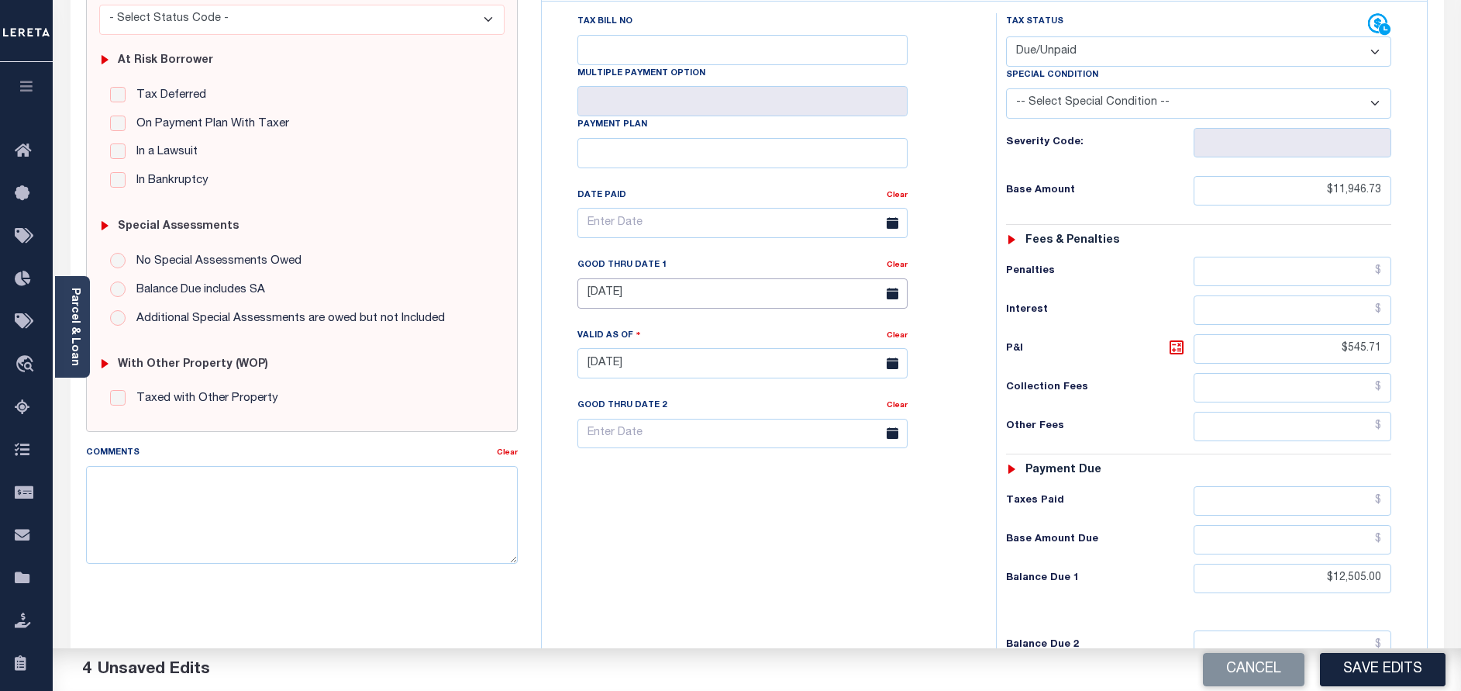
scroll to position [0, 0]
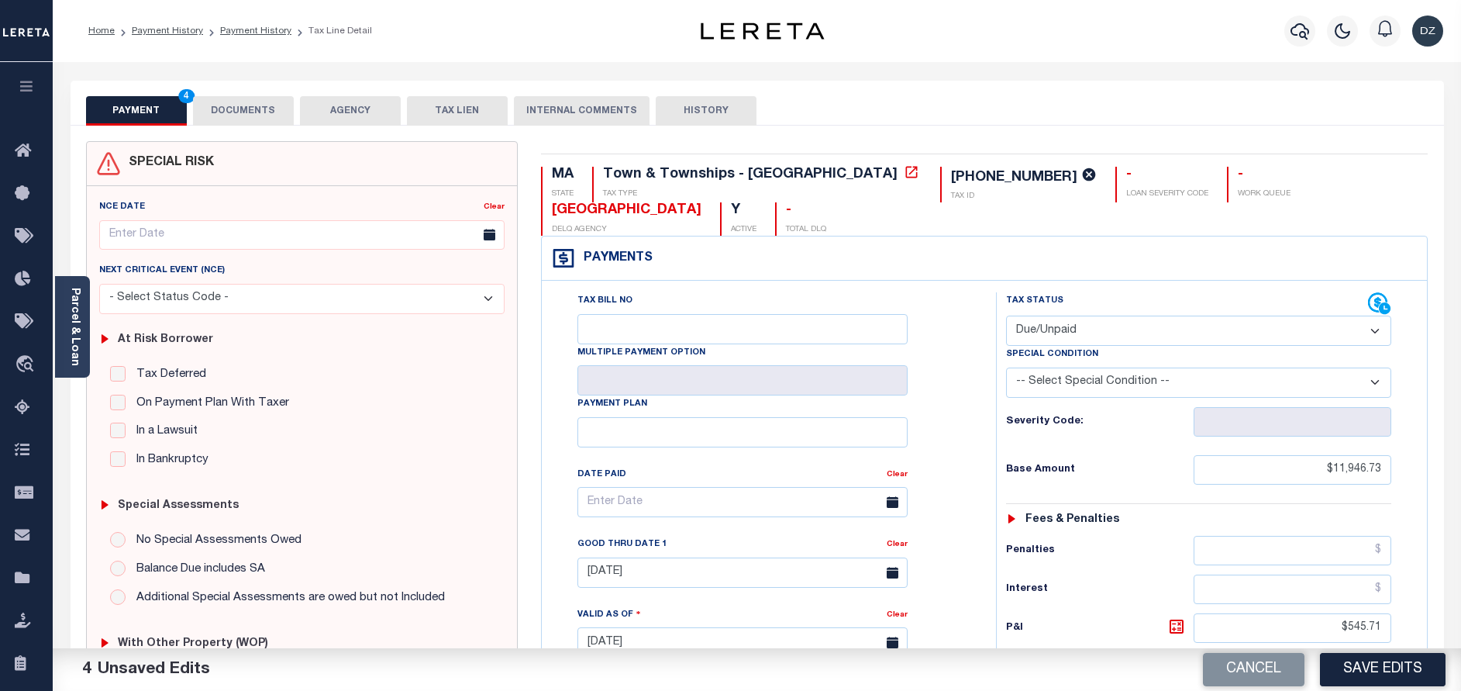
click at [248, 109] on button "DOCUMENTS" at bounding box center [243, 110] width 101 height 29
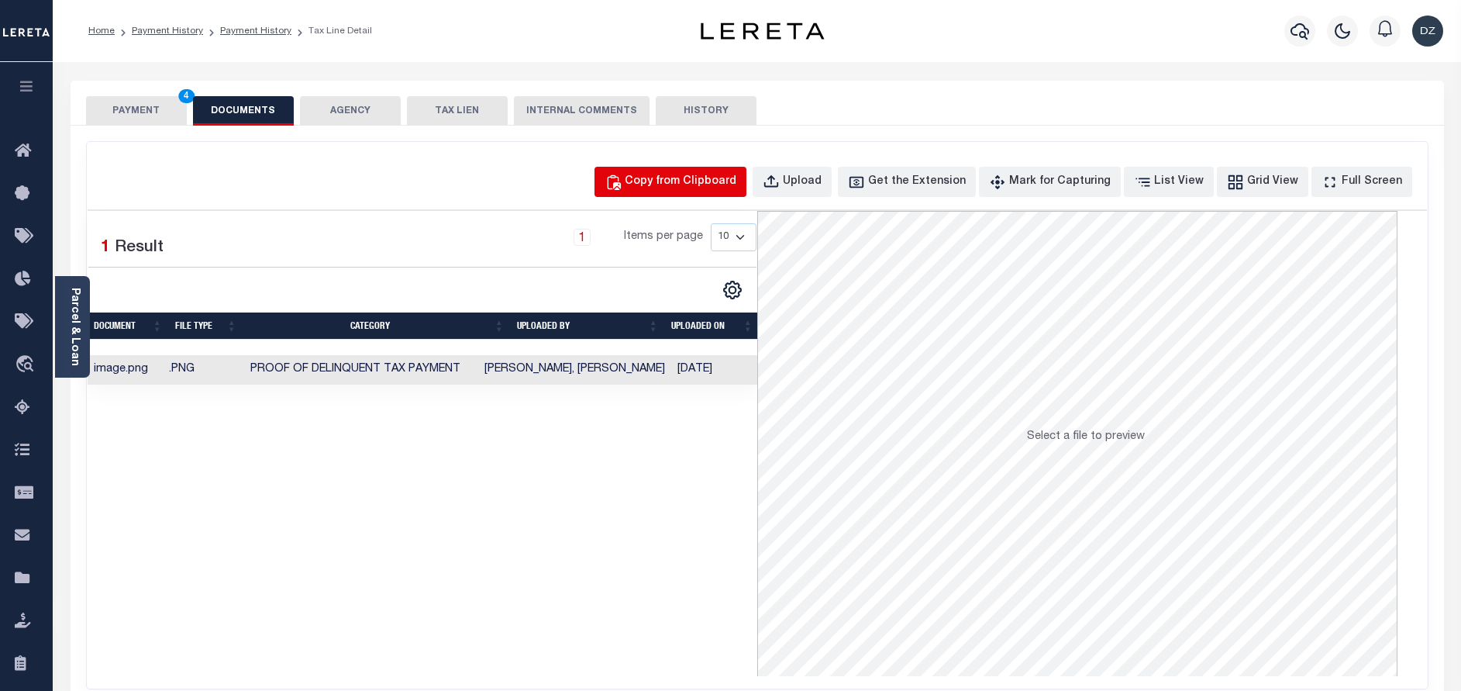
click at [681, 187] on div "Copy from Clipboard" at bounding box center [681, 182] width 112 height 17
select select "POP"
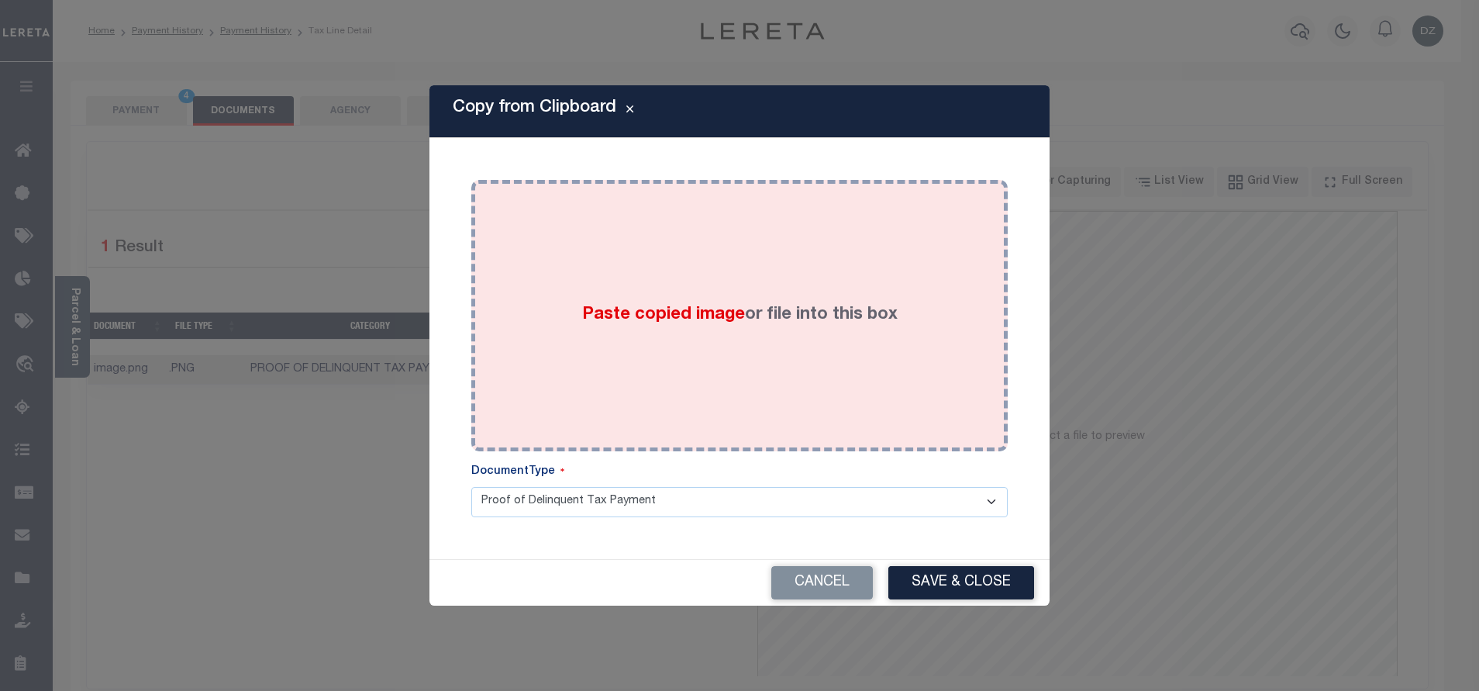
click at [692, 301] on div "Paste copied image or file into this box" at bounding box center [739, 315] width 513 height 248
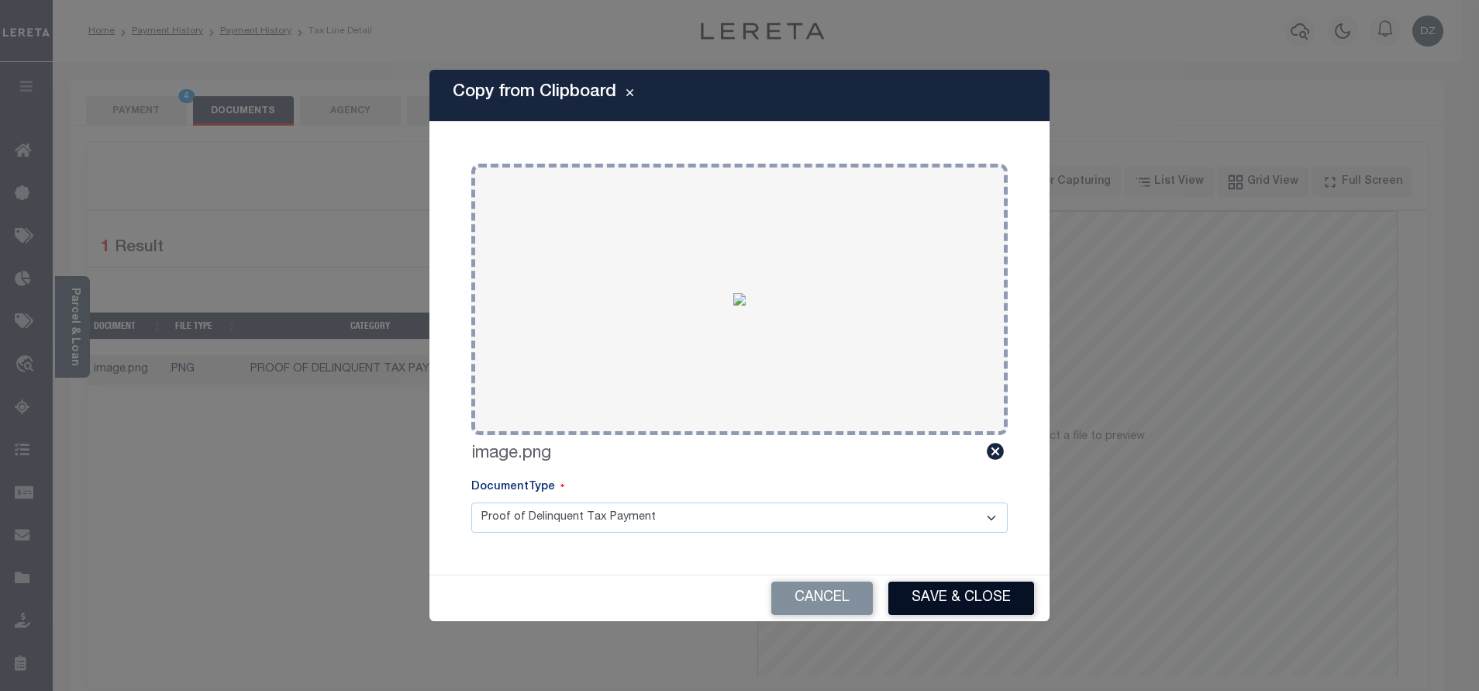
click at [928, 601] on button "Save & Close" at bounding box center [961, 597] width 146 height 33
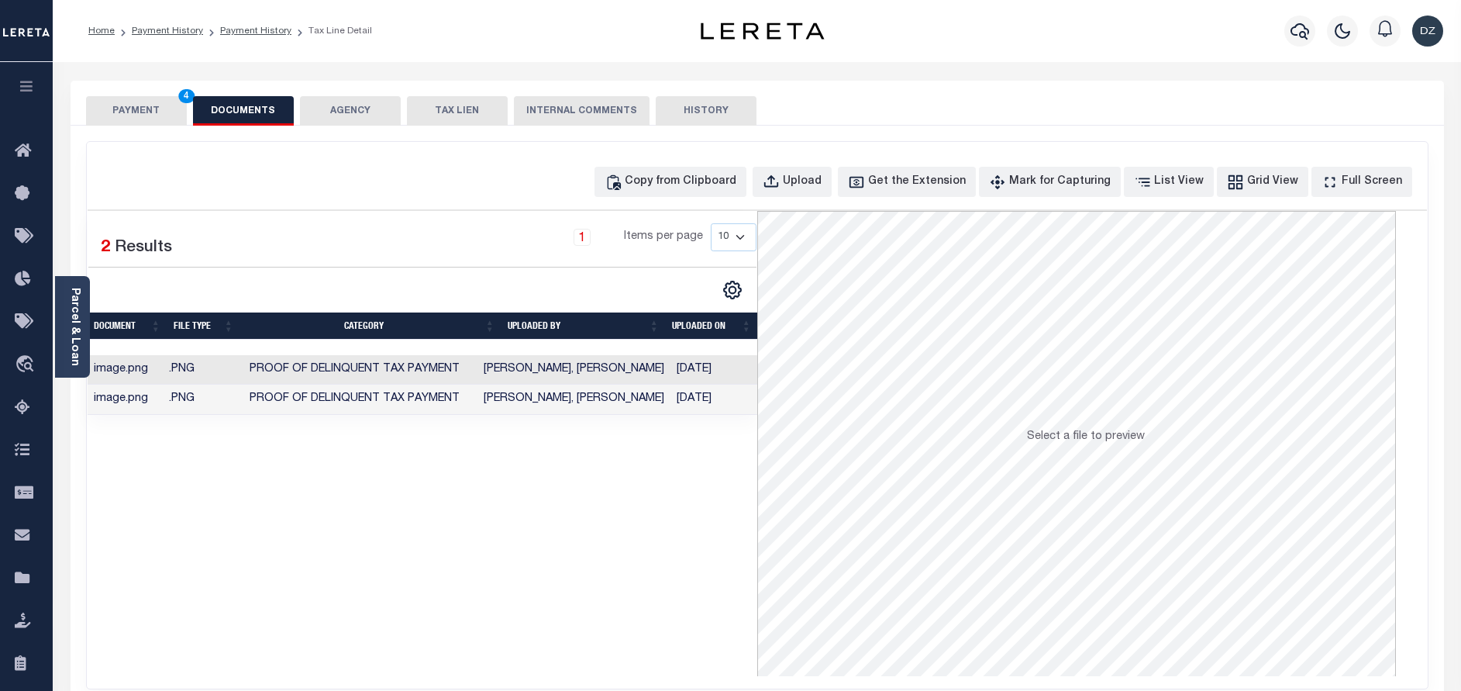
click at [152, 102] on button "PAYMENT 4" at bounding box center [136, 110] width 101 height 29
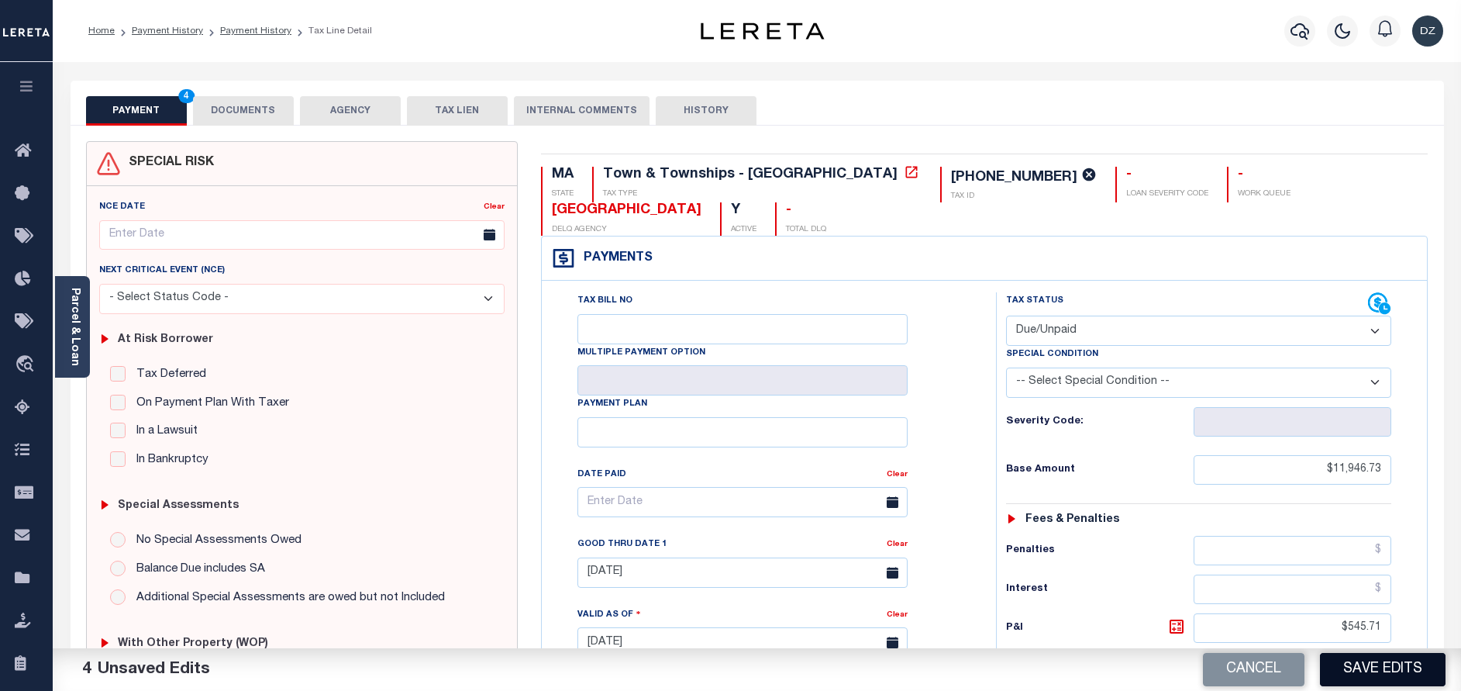
click at [1388, 671] on button "Save Edits" at bounding box center [1383, 669] width 126 height 33
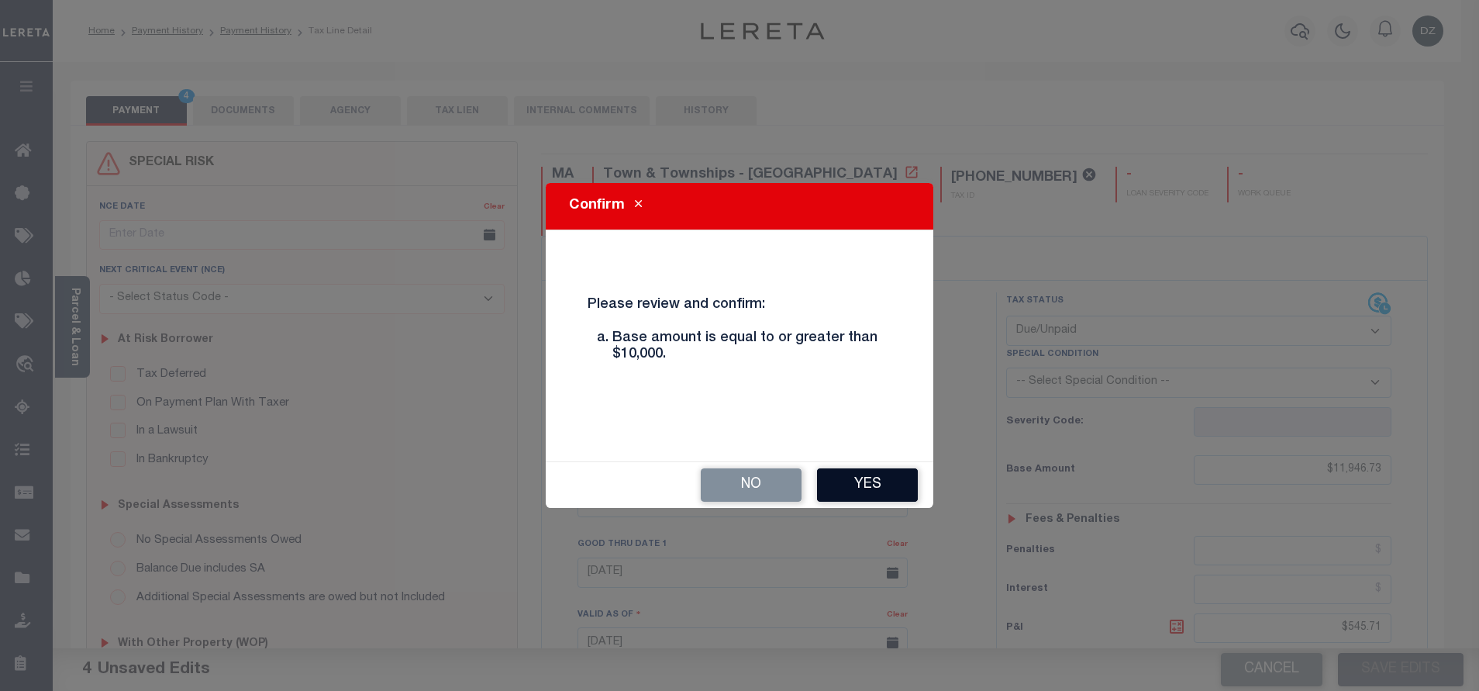
click at [877, 477] on button "Yes" at bounding box center [867, 484] width 101 height 33
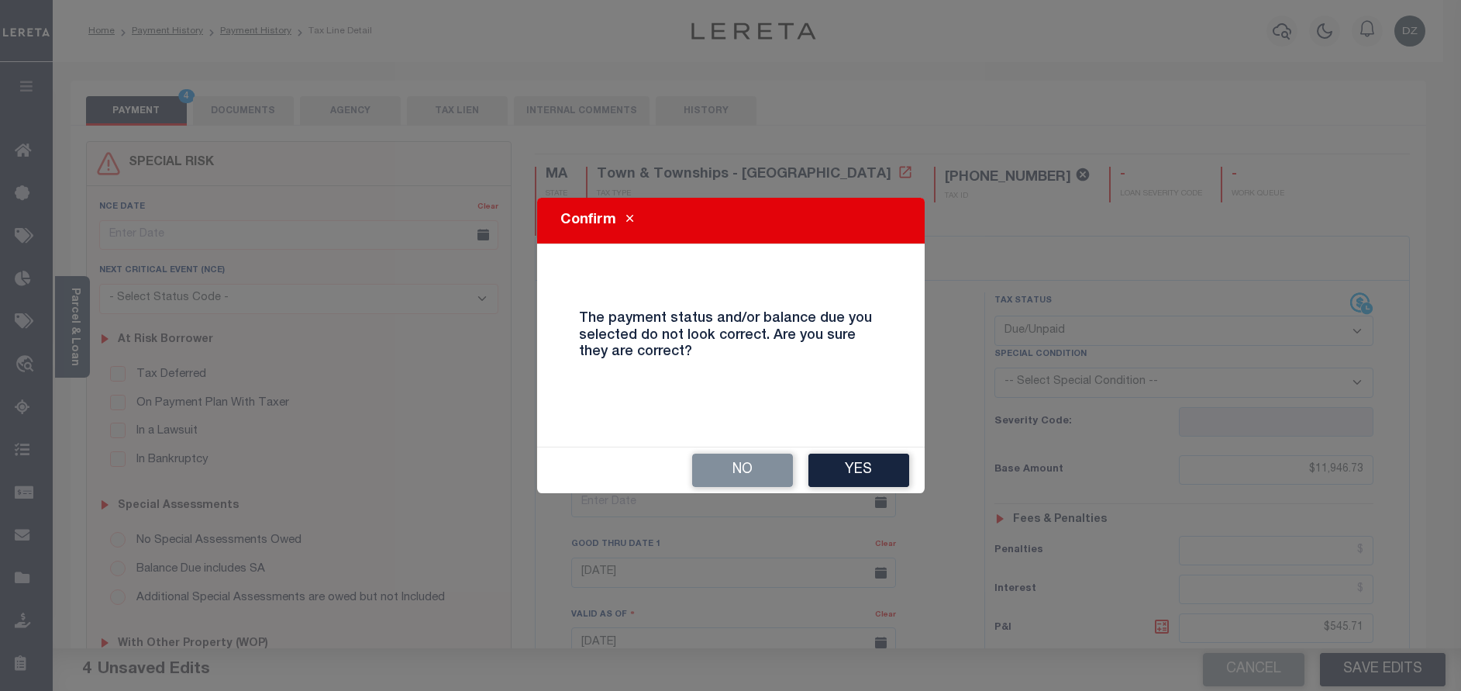
click at [877, 477] on button "Yes" at bounding box center [858, 469] width 101 height 33
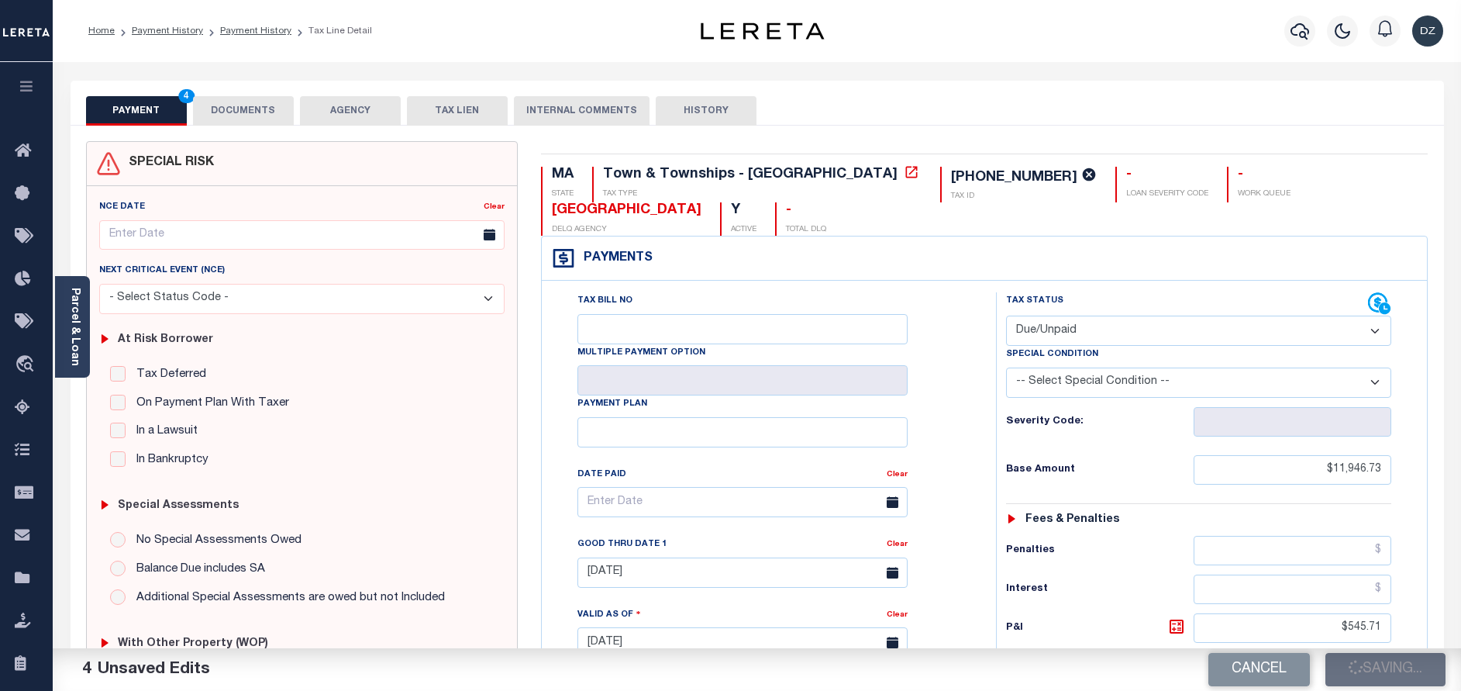
checkbox input "false"
type input "$11,946.73"
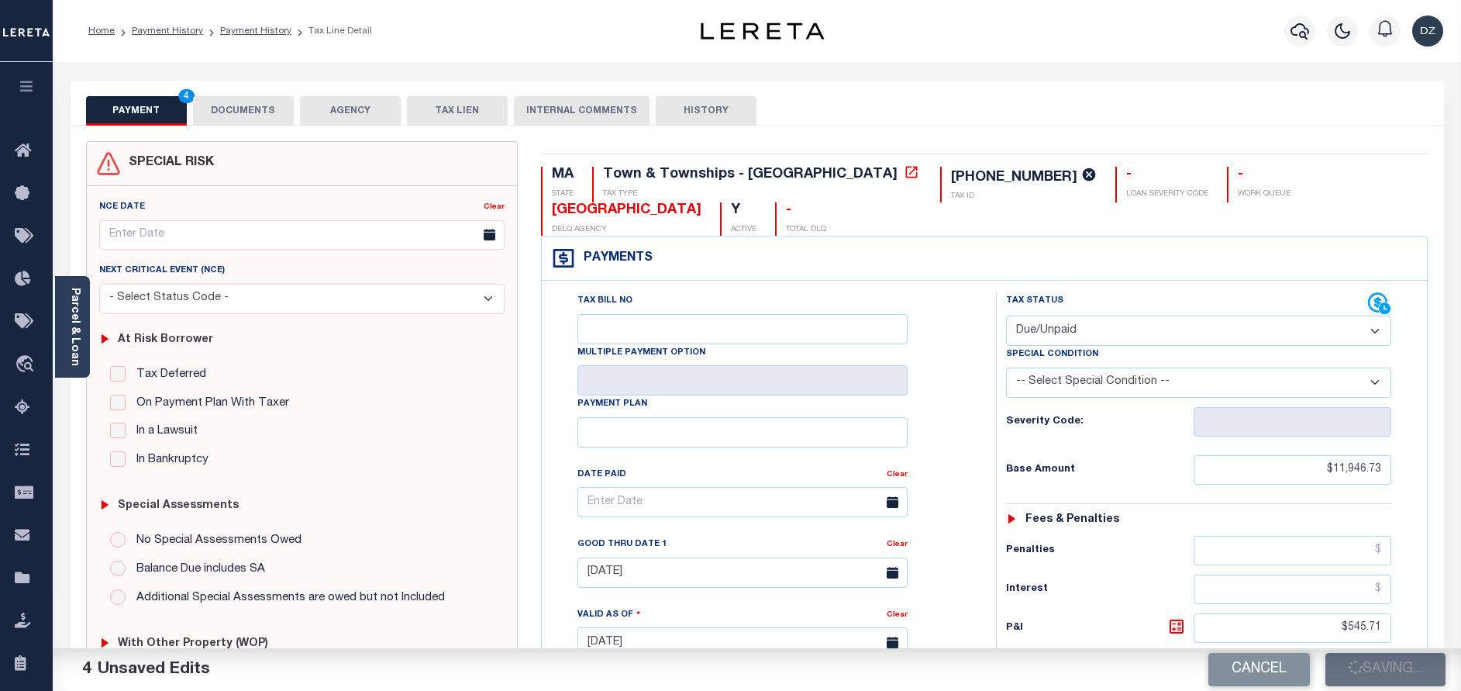
type input "$545.71"
type input "$12,505"
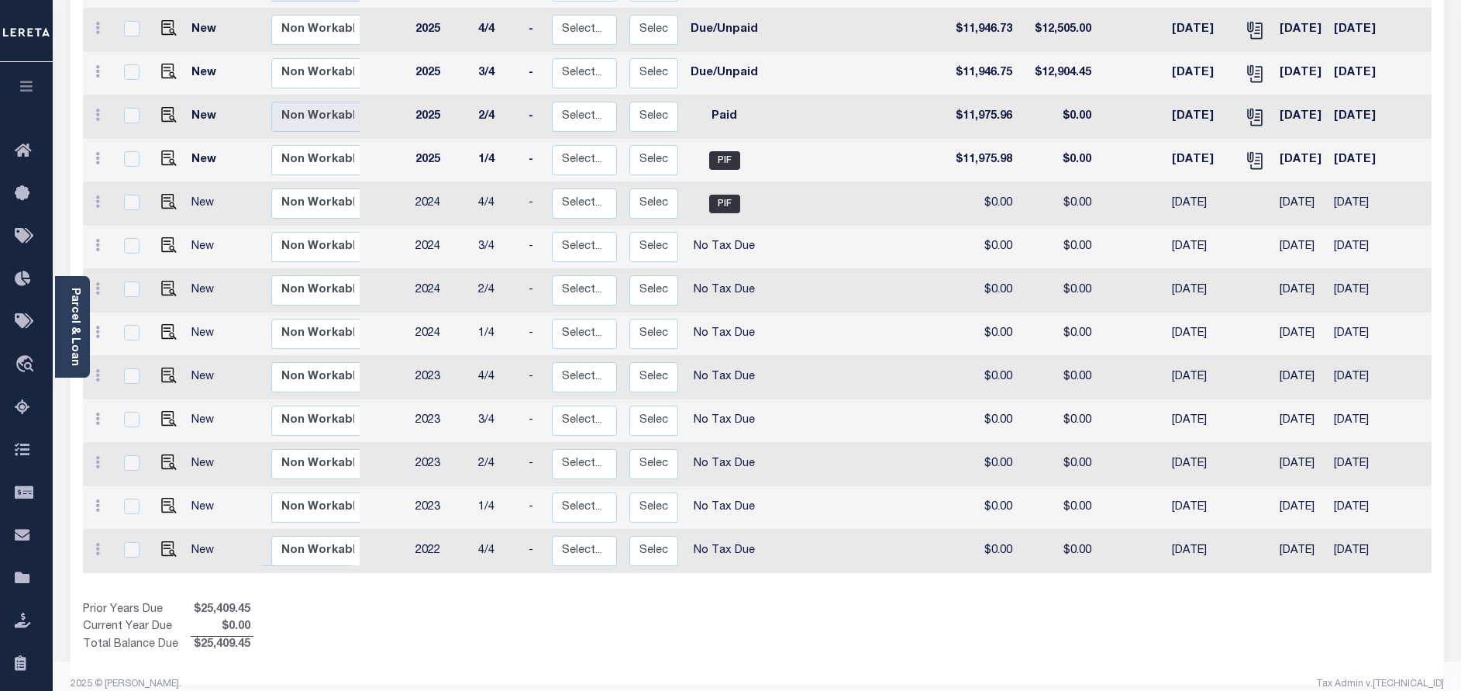
scroll to position [277, 0]
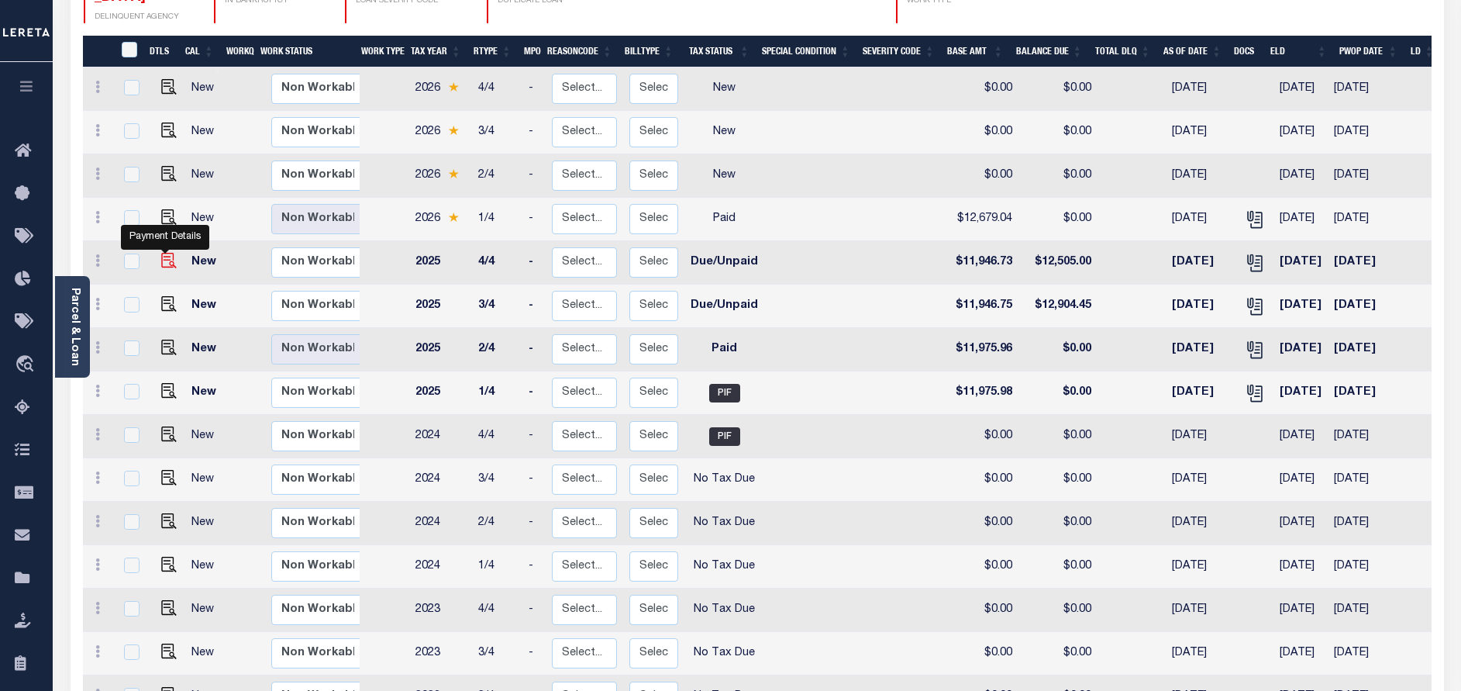
click at [164, 253] on img "" at bounding box center [169, 261] width 16 height 16
checkbox input "true"
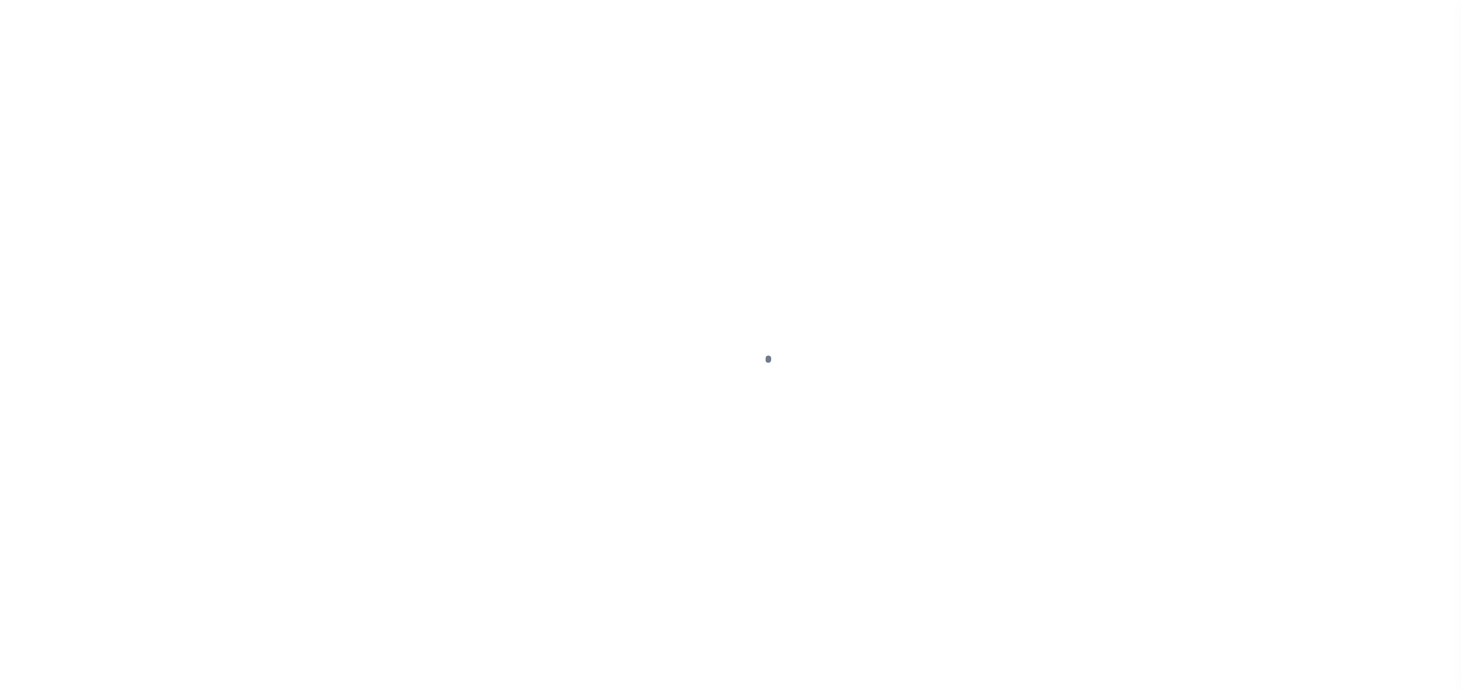
select select "DUE"
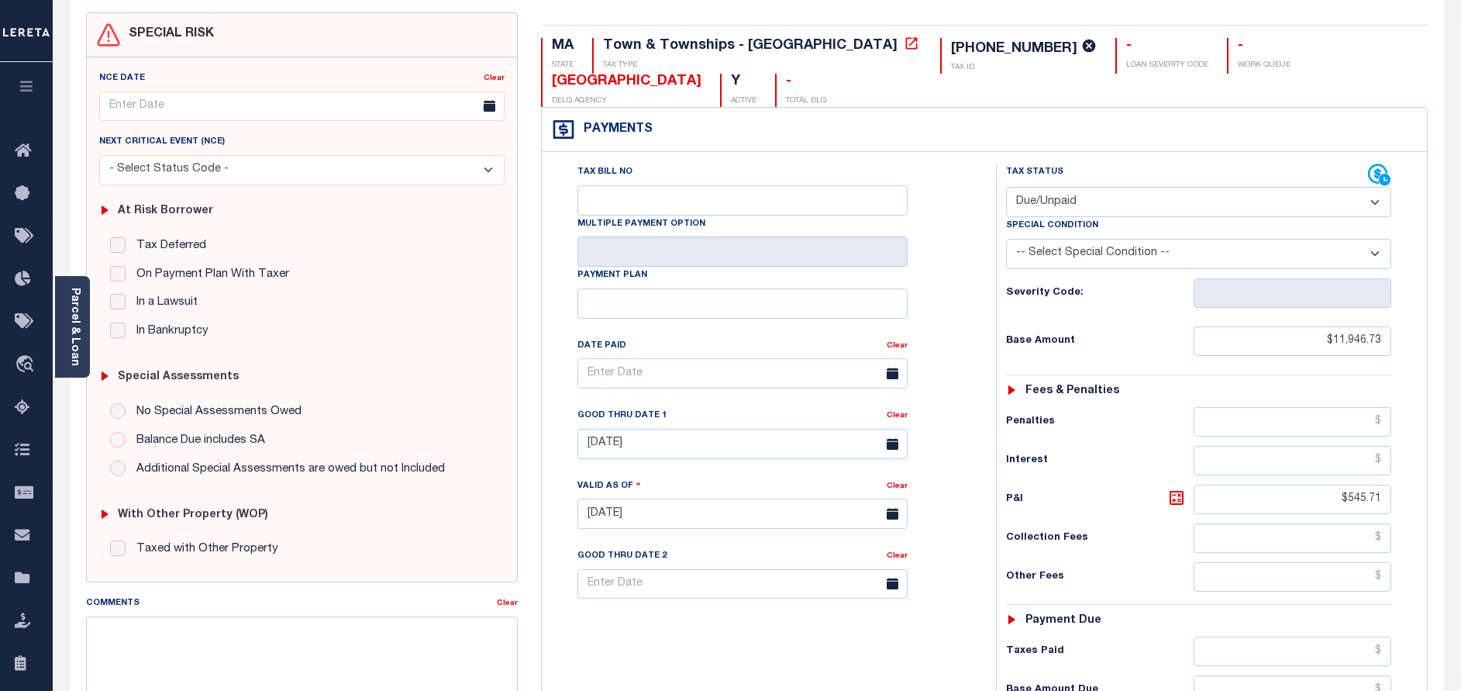
scroll to position [233, 0]
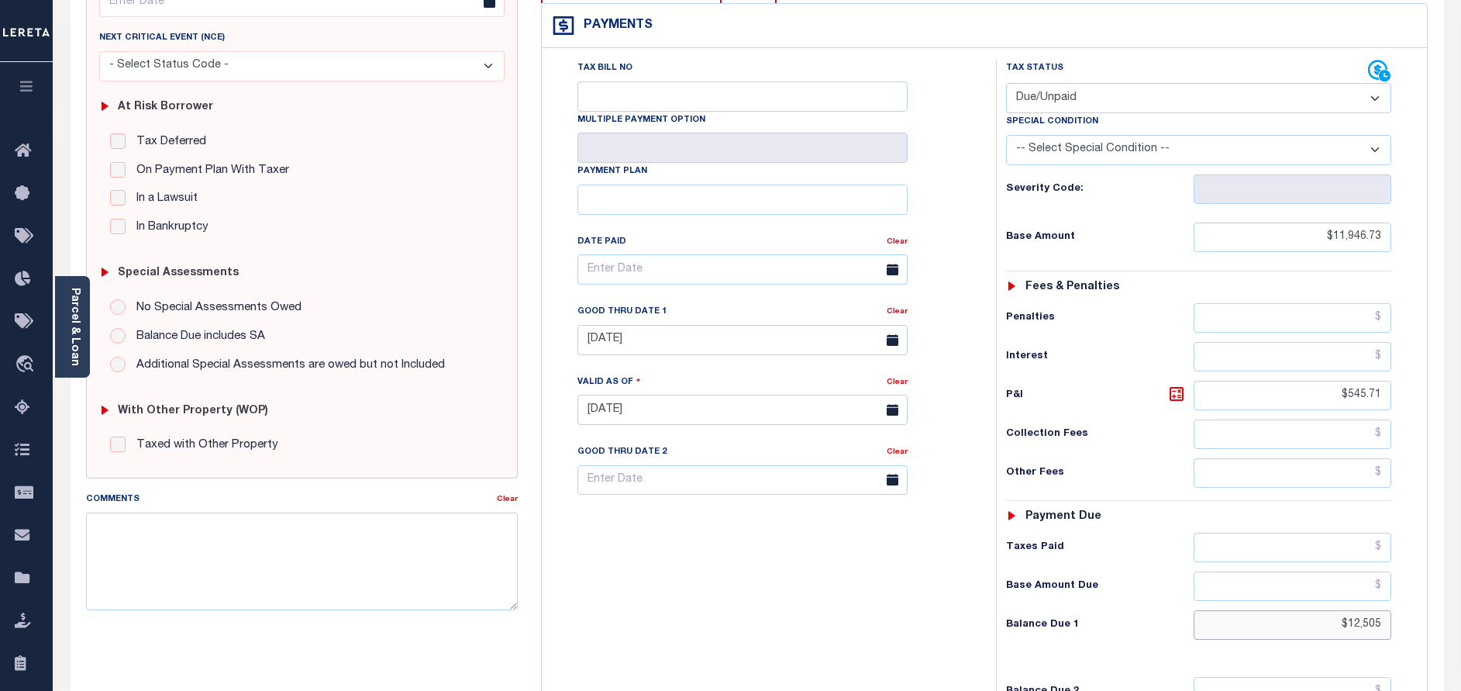
click at [1360, 610] on input "$12,505" at bounding box center [1293, 624] width 198 height 29
drag, startPoint x: 1391, startPoint y: 591, endPoint x: 1287, endPoint y: 584, distance: 104.1
click at [1287, 610] on input "$12,505.00" at bounding box center [1293, 624] width 198 height 29
paste input "12,51"
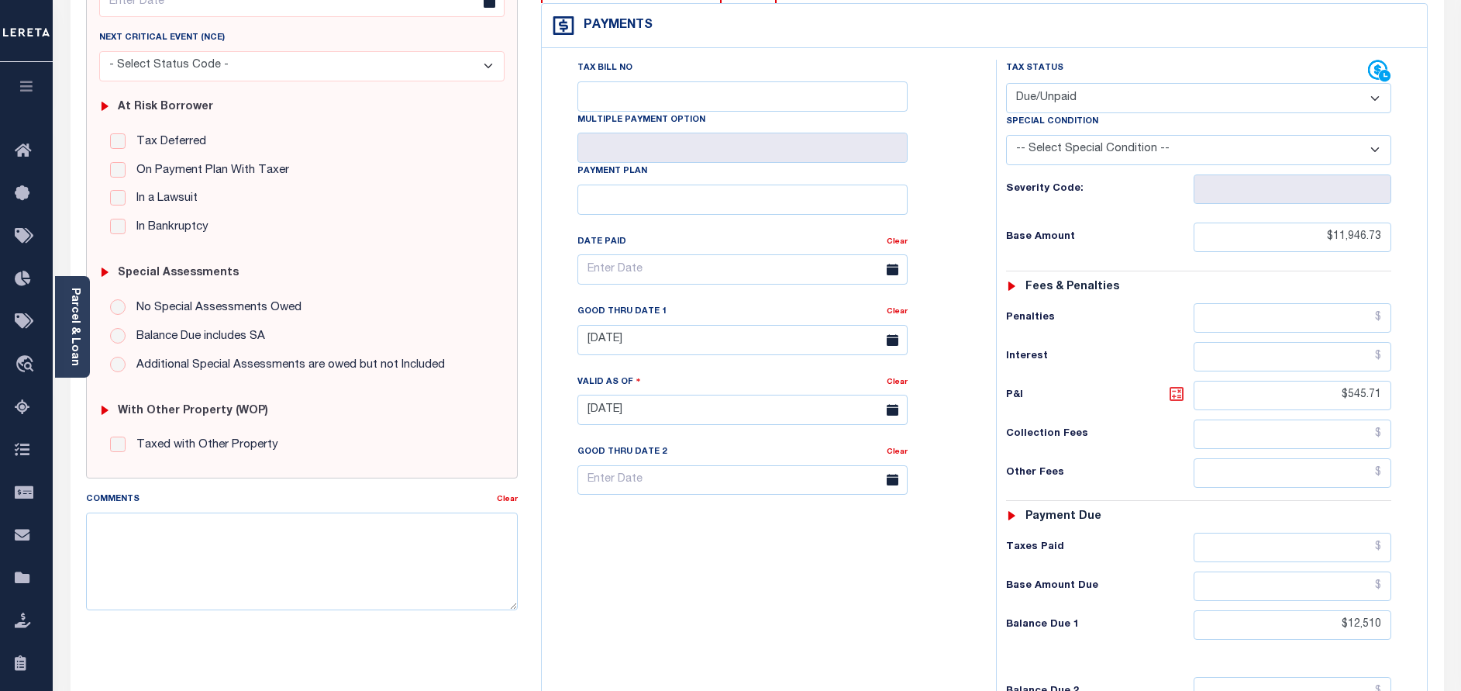
type input "$12,510.00"
click at [1175, 384] on icon at bounding box center [1176, 393] width 19 height 19
type input "$563.27"
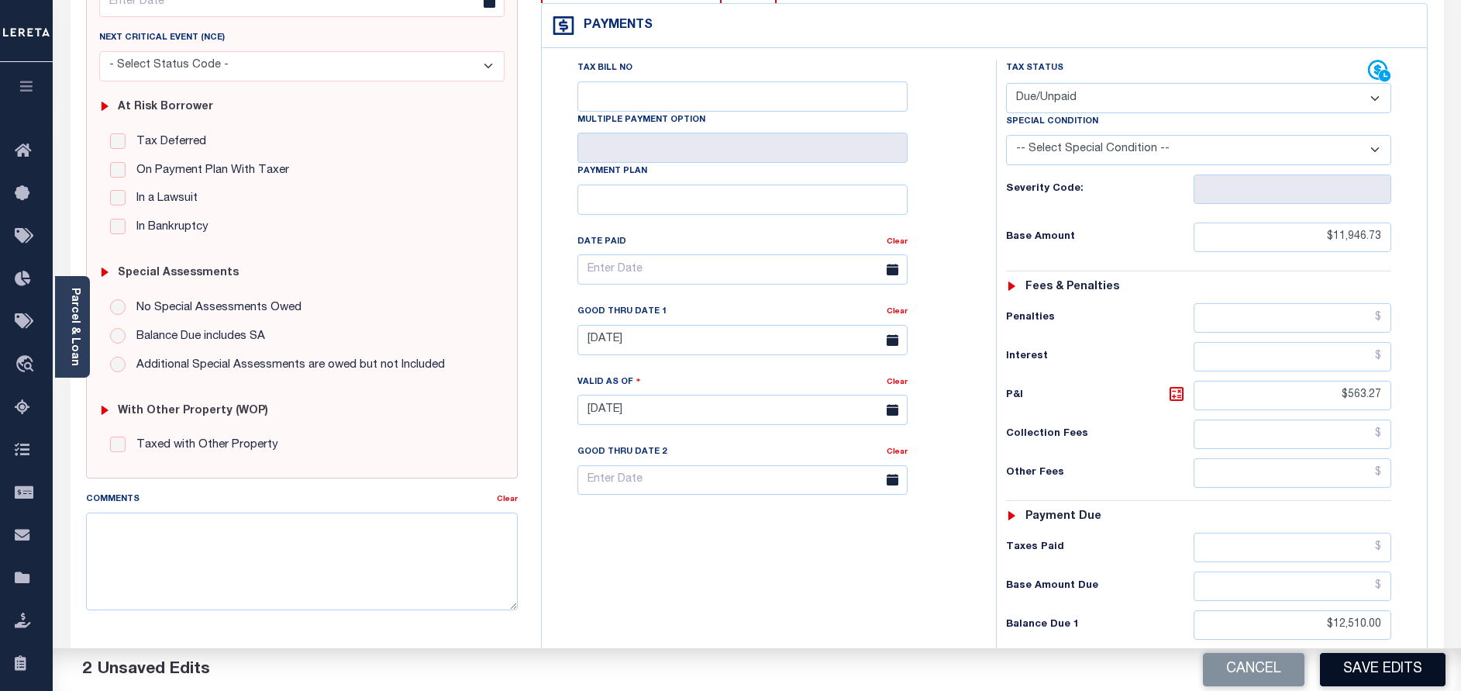
click at [1365, 680] on button "Save Edits" at bounding box center [1383, 669] width 126 height 33
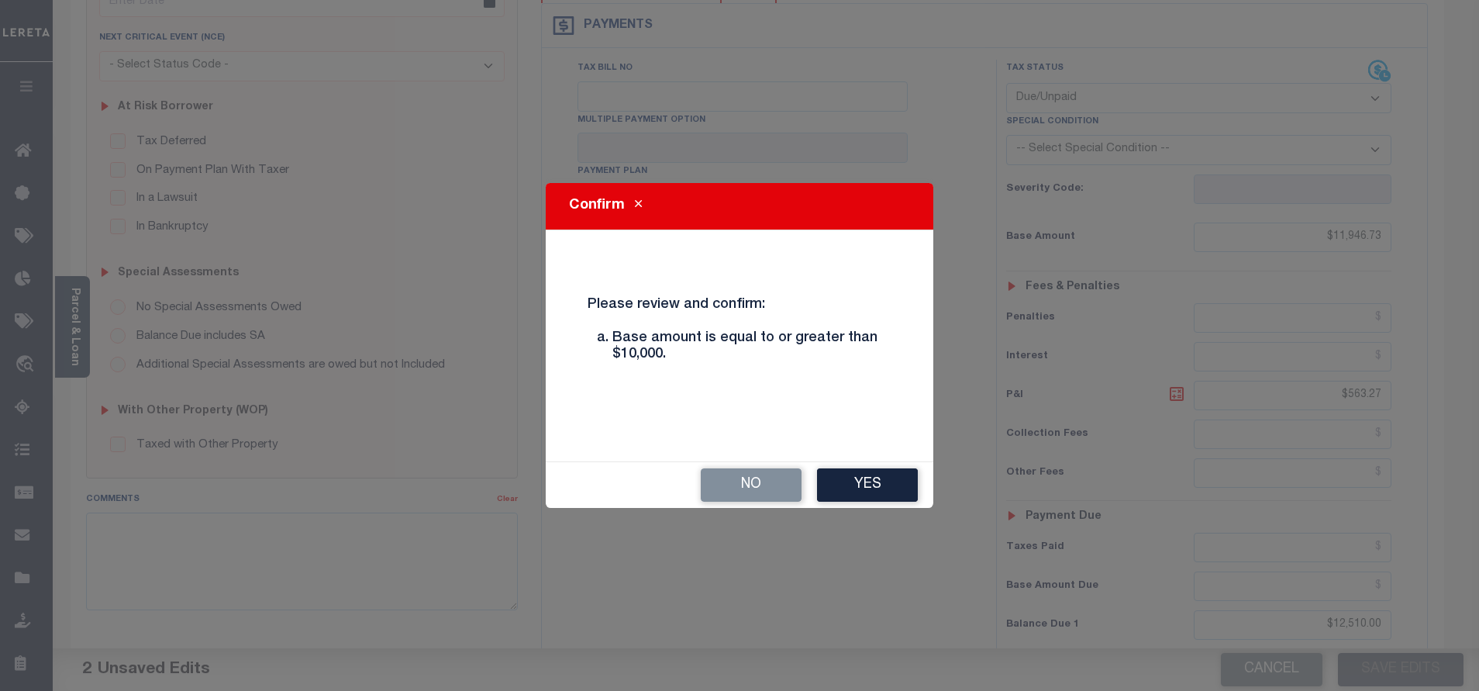
click at [805, 489] on div "No Yes" at bounding box center [740, 485] width 388 height 46
drag, startPoint x: 805, startPoint y: 489, endPoint x: 847, endPoint y: 501, distance: 43.4
click at [846, 501] on div "No Yes" at bounding box center [740, 485] width 388 height 46
click at [851, 500] on button "Yes" at bounding box center [867, 484] width 101 height 33
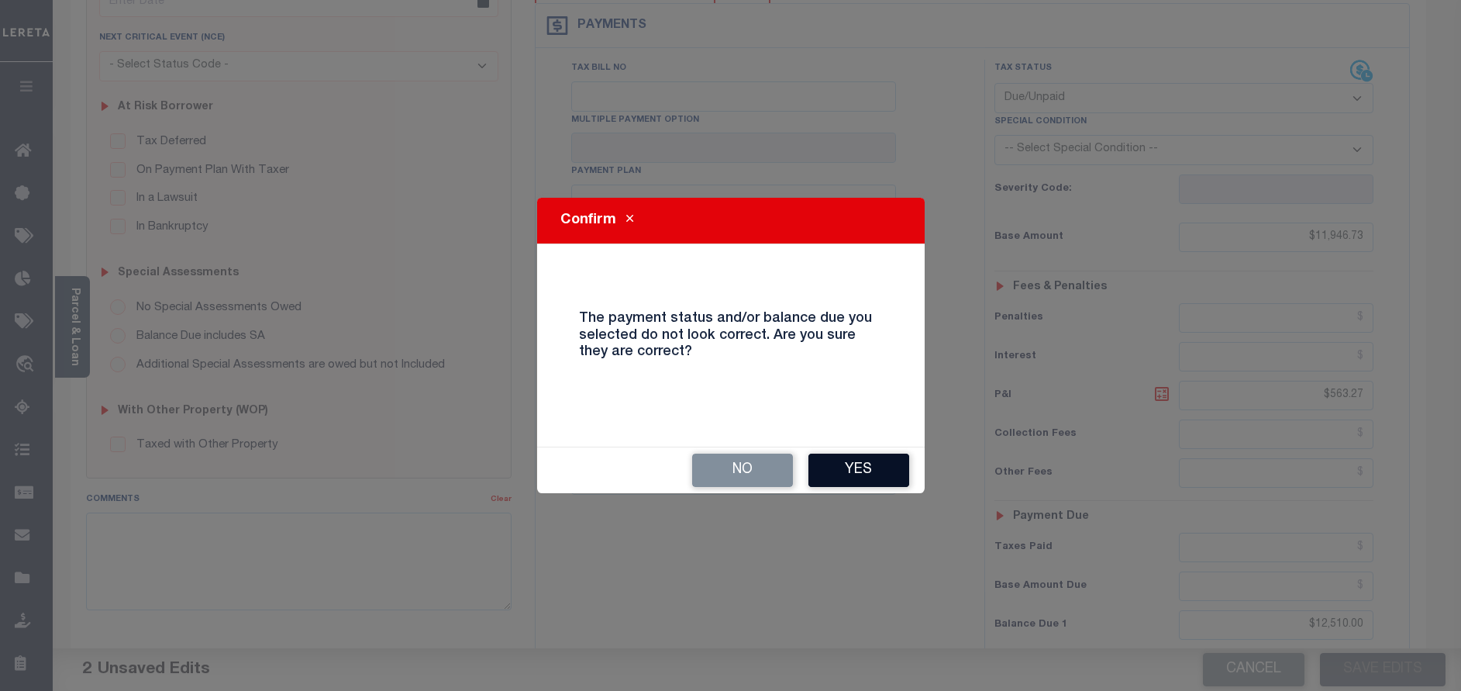
click at [829, 476] on button "Yes" at bounding box center [858, 469] width 101 height 33
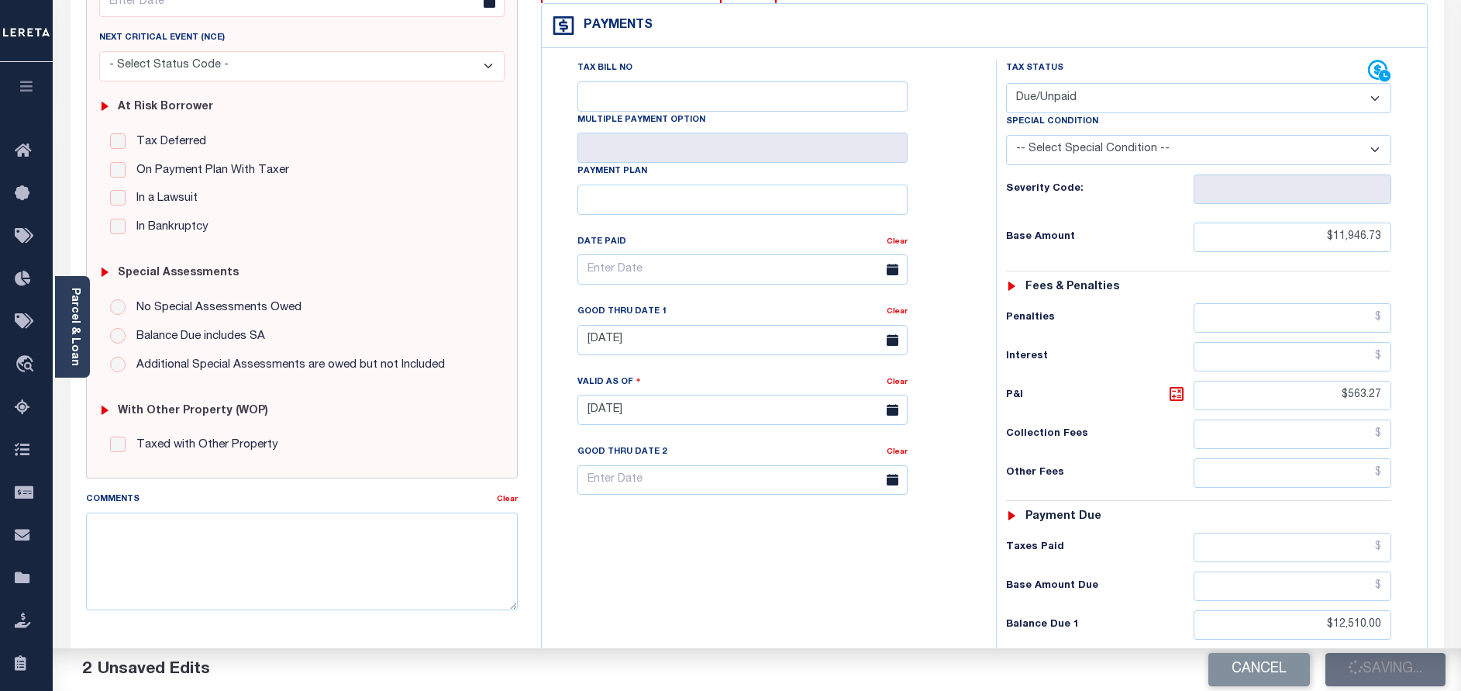
checkbox input "false"
type input "$11,946.73"
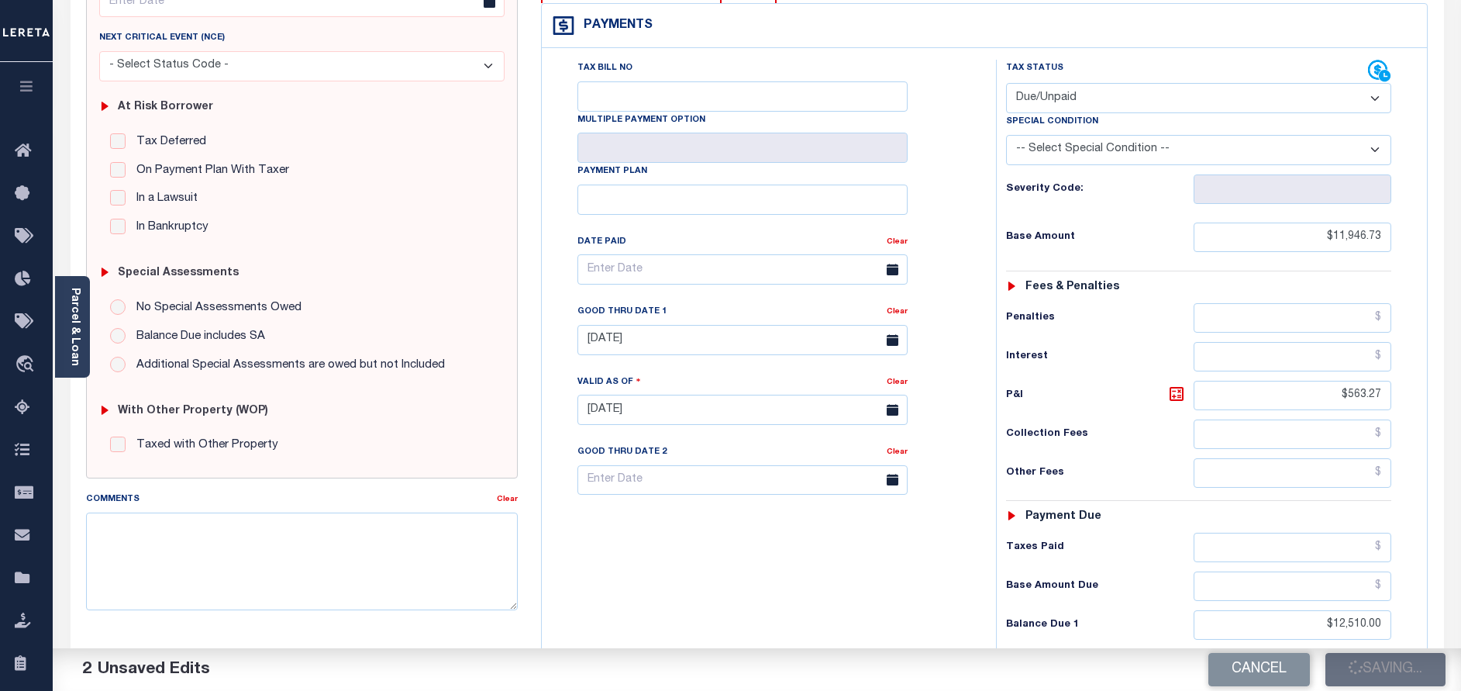
type input "$563.27"
type input "$12,510"
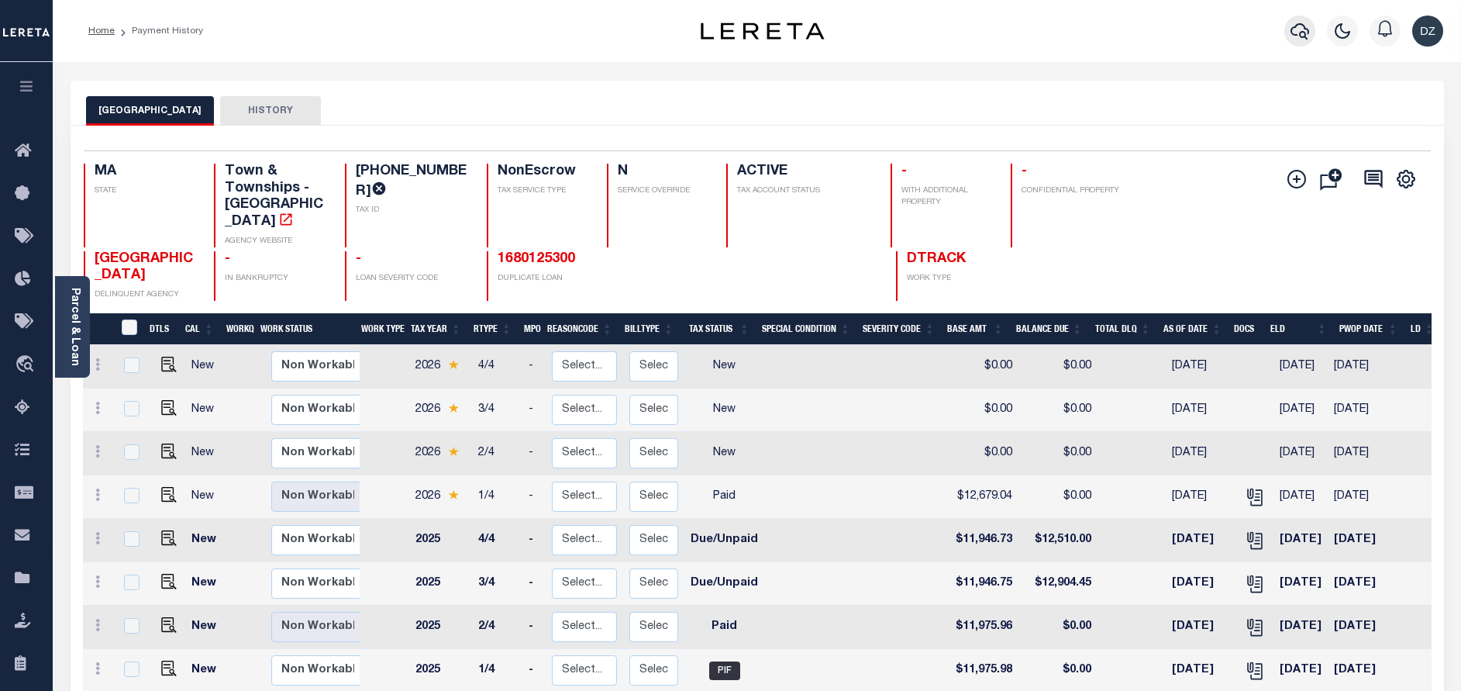
click at [1294, 33] on icon "button" at bounding box center [1300, 31] width 19 height 19
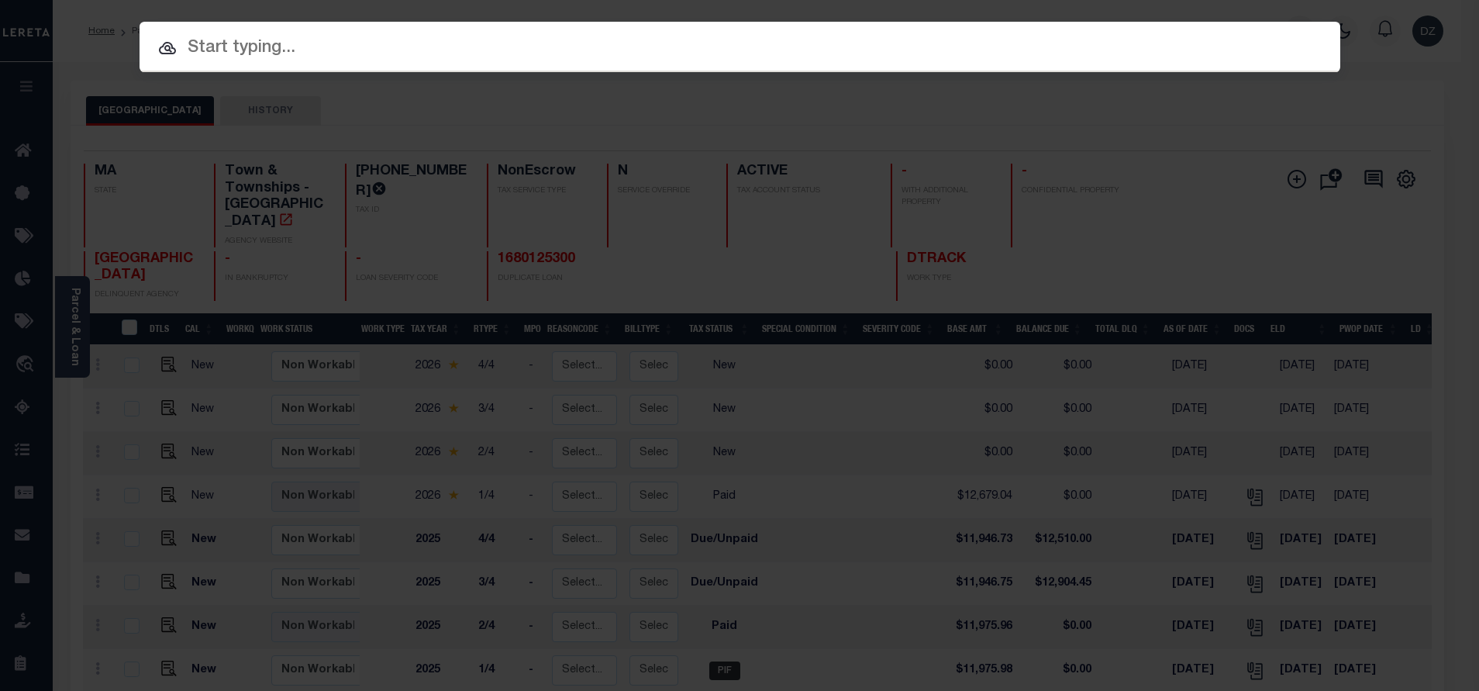
paste input "68959786"
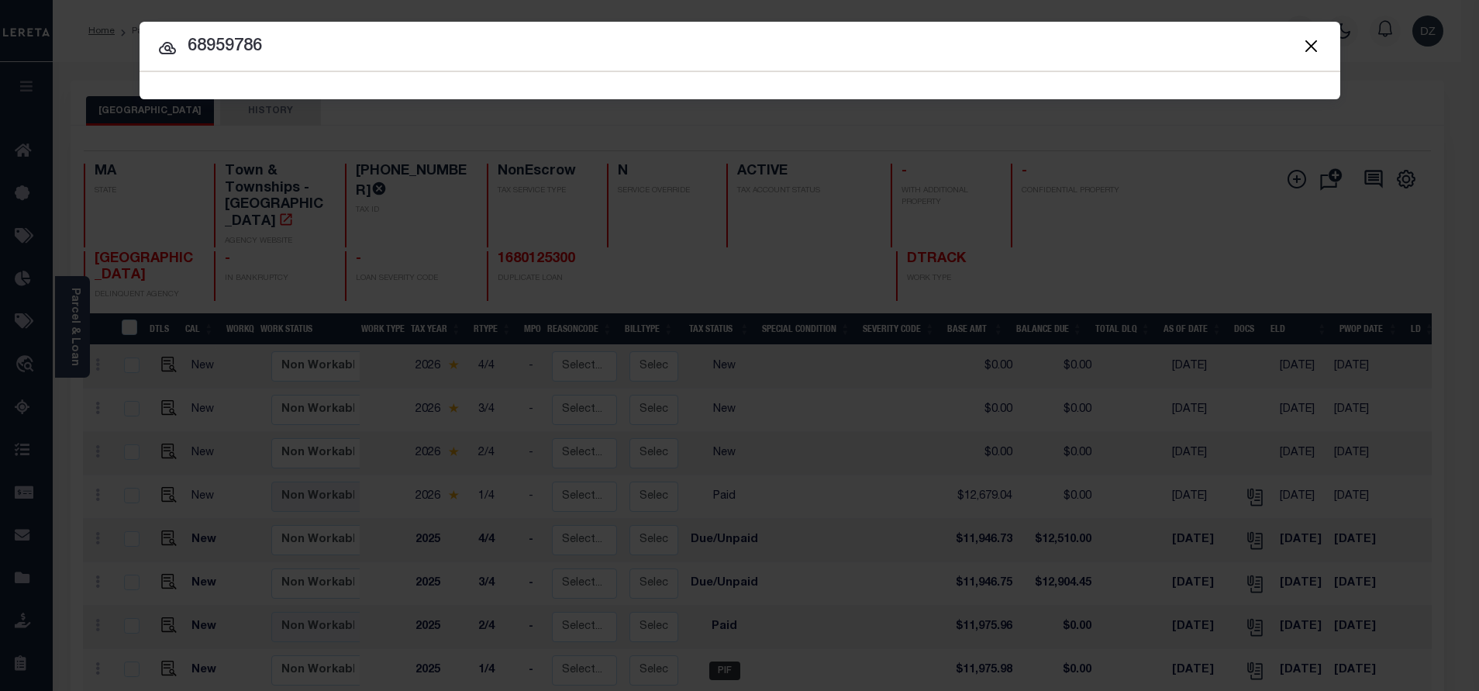
type input "68959786"
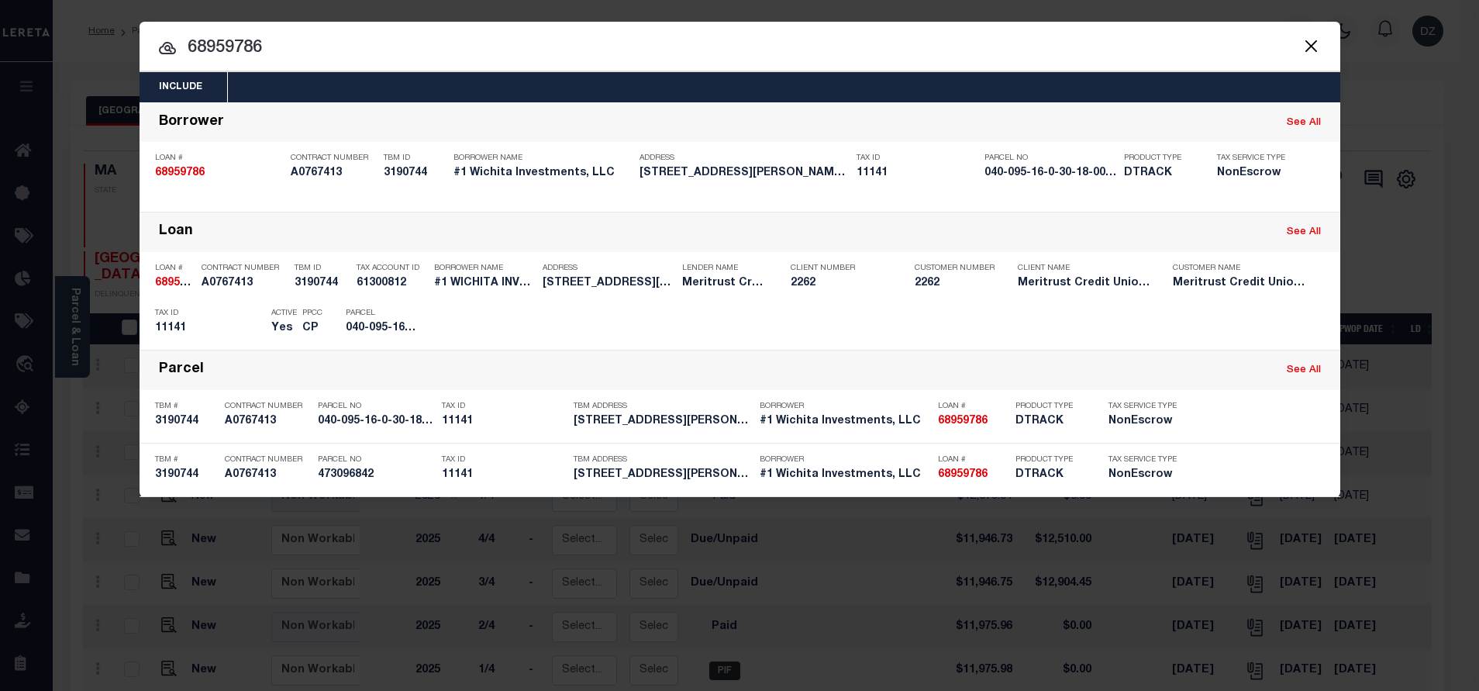
click at [306, 45] on input "68959786" at bounding box center [740, 48] width 1201 height 27
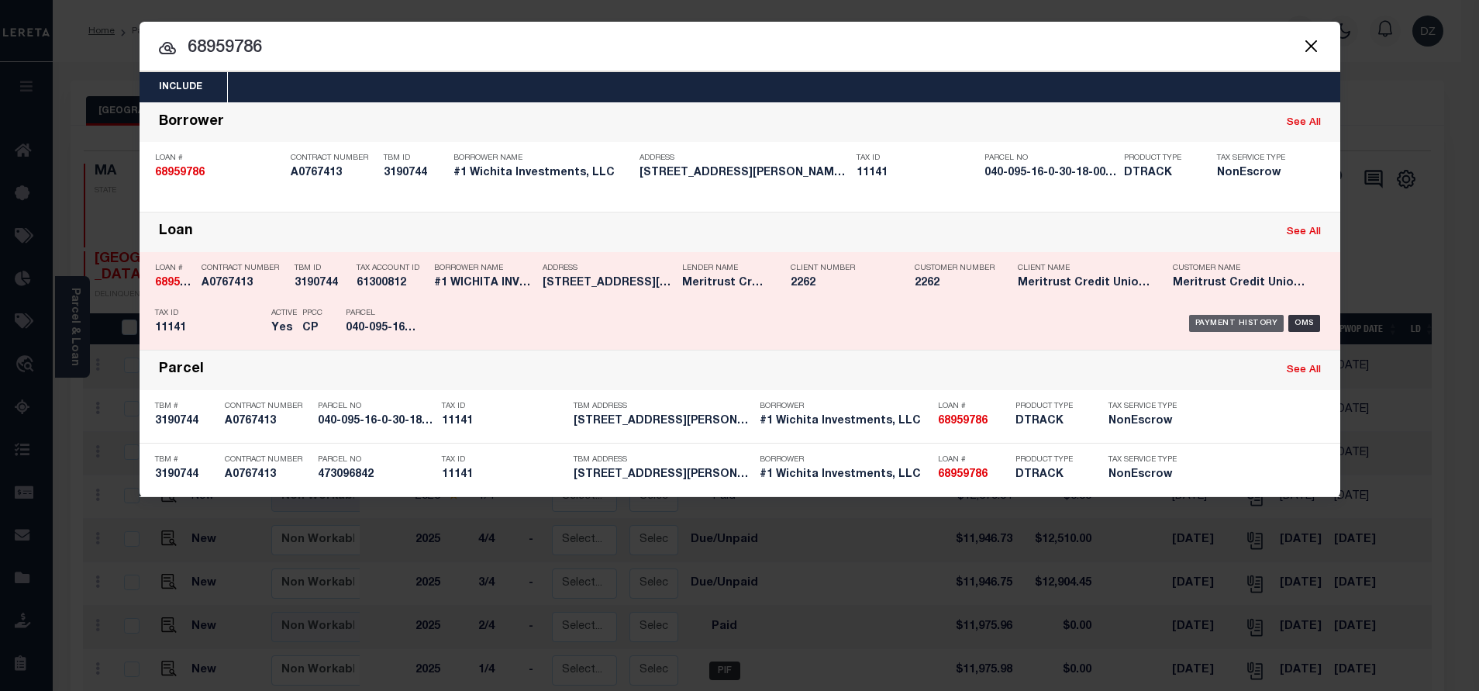
click at [1249, 321] on div "Payment History" at bounding box center [1236, 323] width 95 height 17
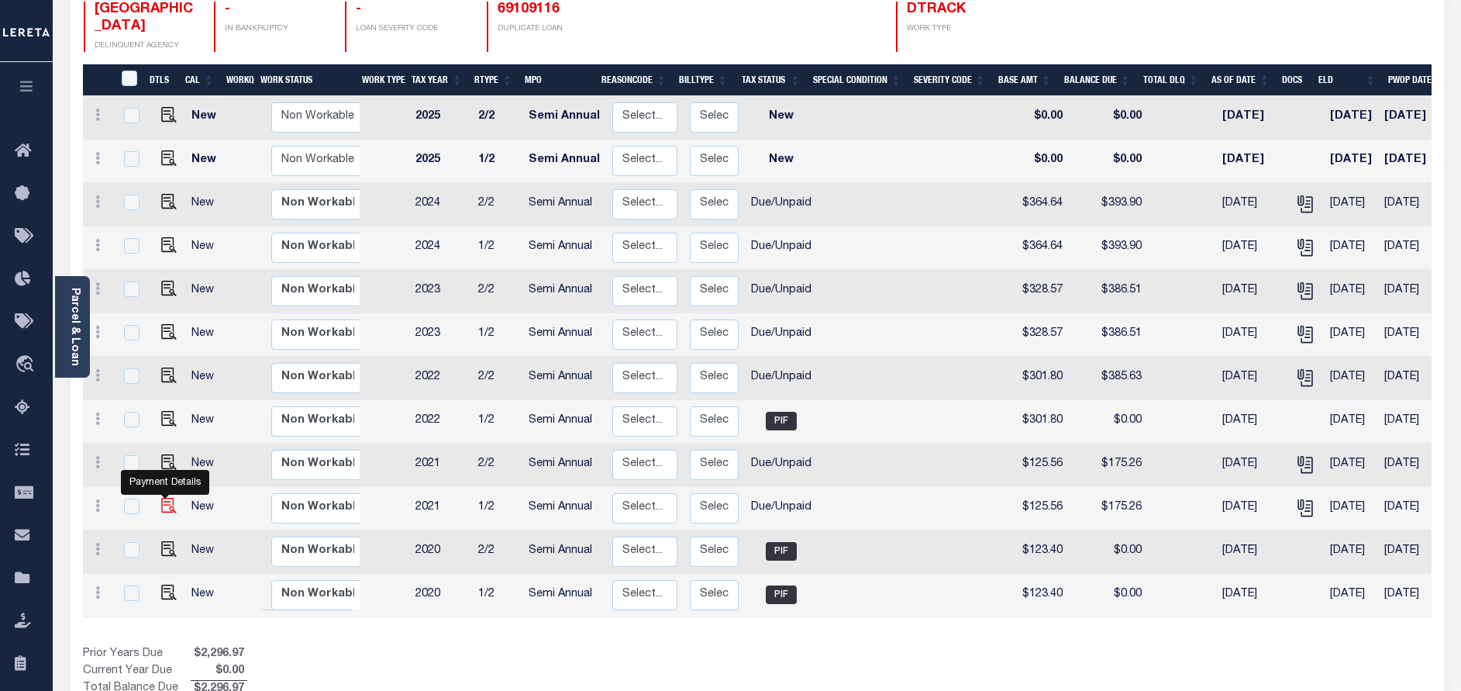
click at [165, 498] on img "" at bounding box center [169, 506] width 16 height 16
checkbox input "true"
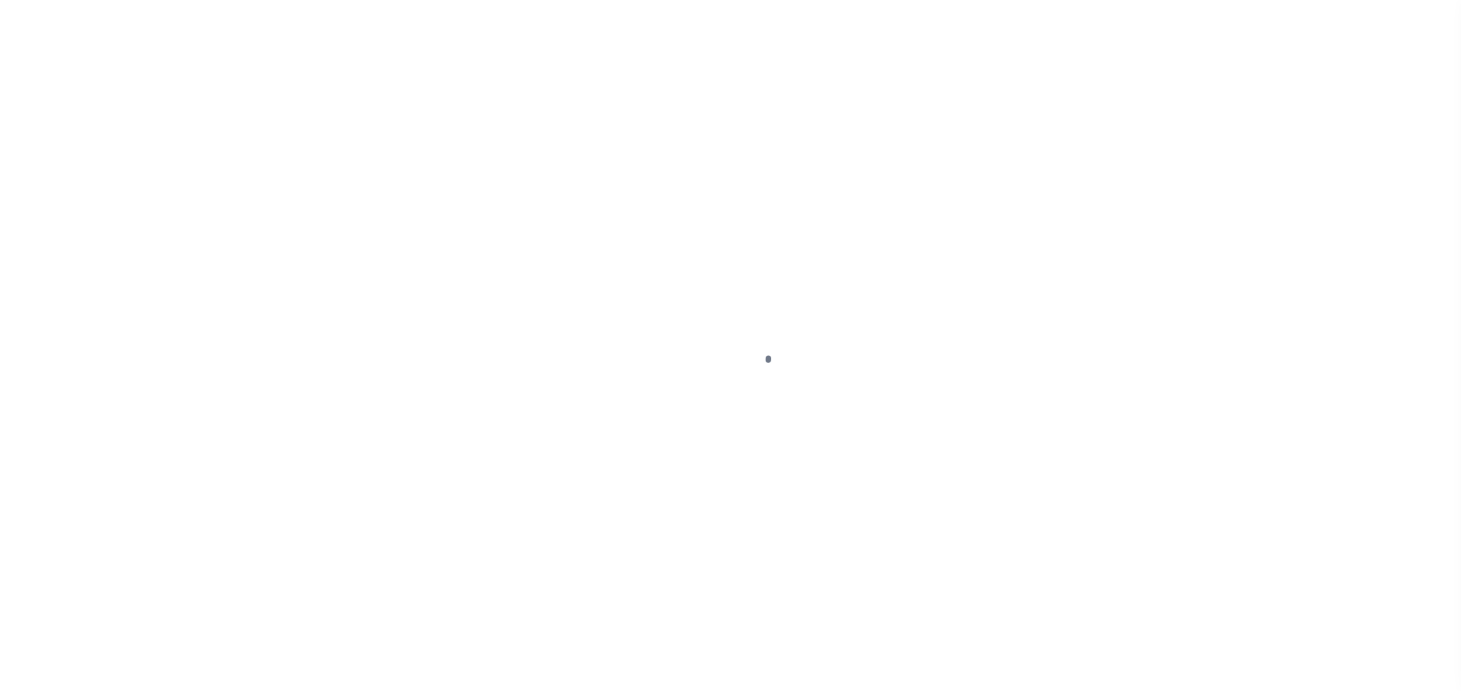
select select "DUE"
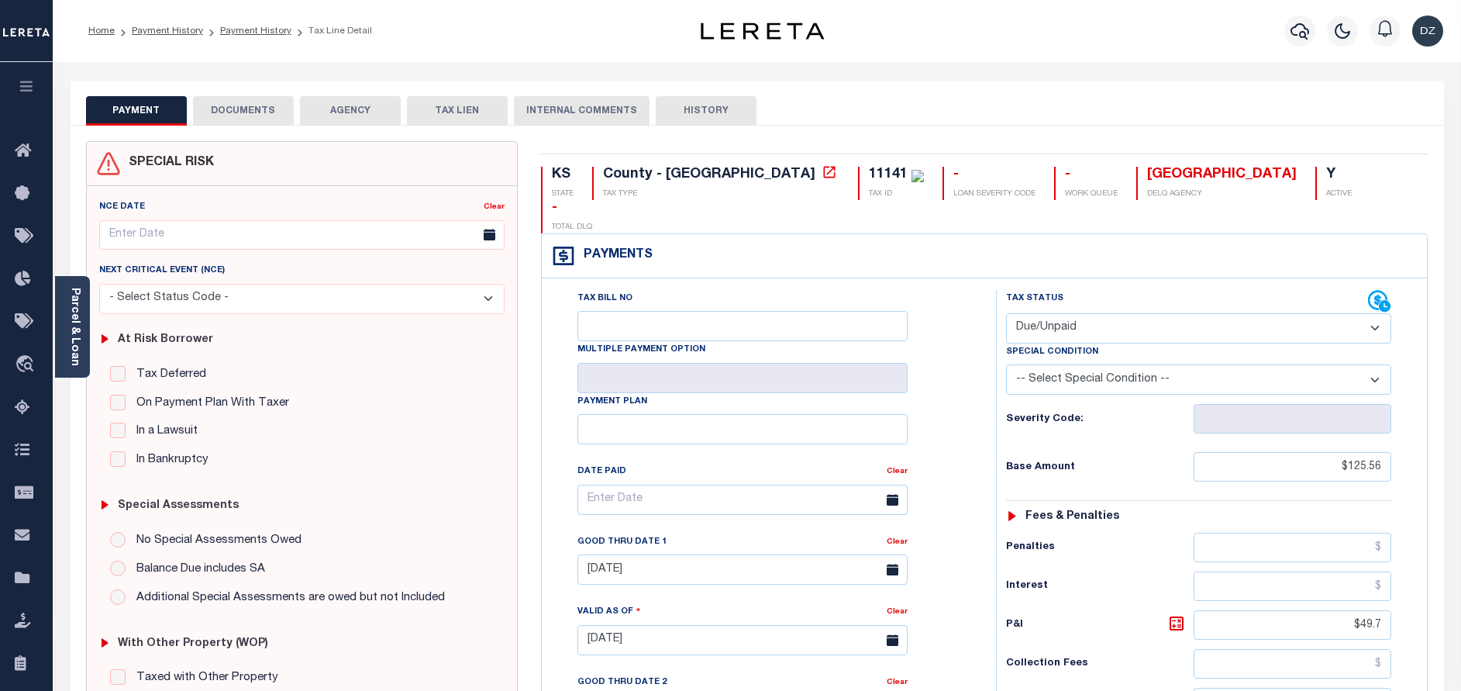
click at [223, 120] on button "DOCUMENTS" at bounding box center [243, 110] width 101 height 29
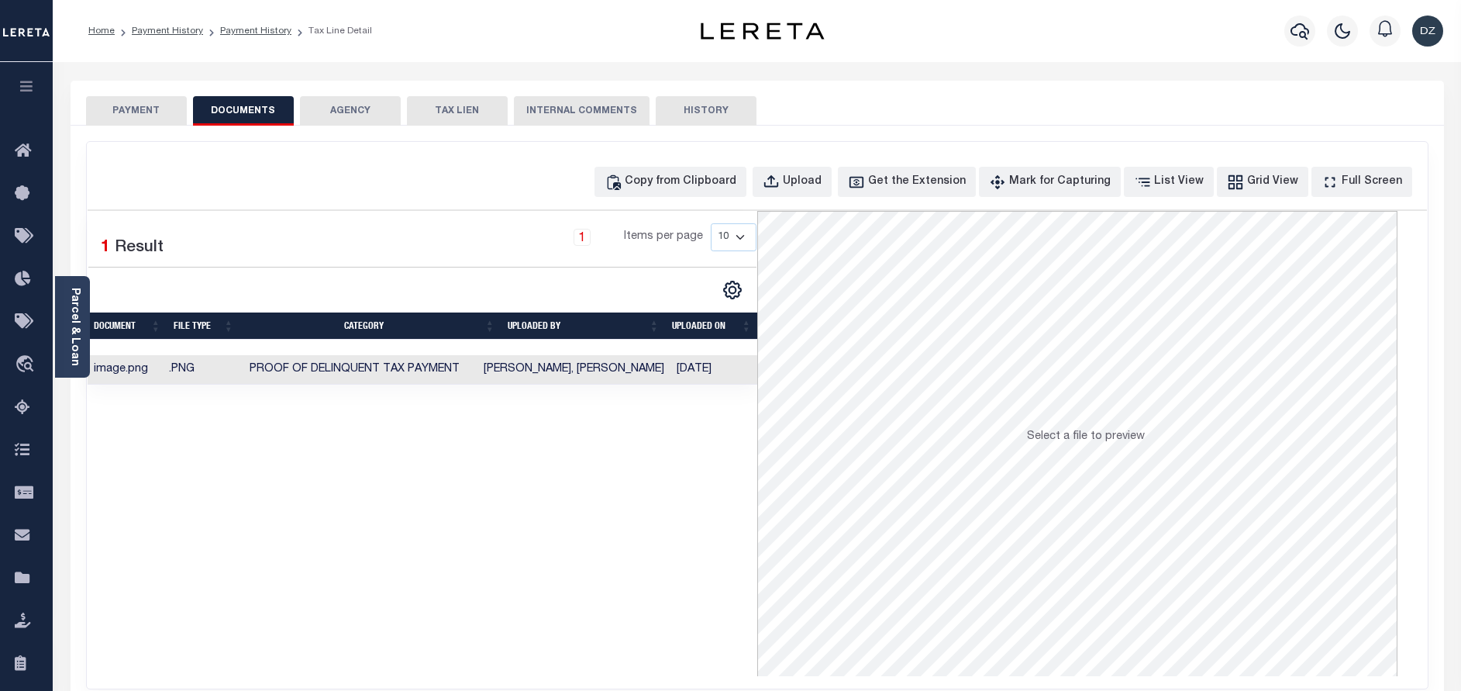
click at [142, 99] on button "PAYMENT" at bounding box center [136, 110] width 101 height 29
